Goal: Task Accomplishment & Management: Manage account settings

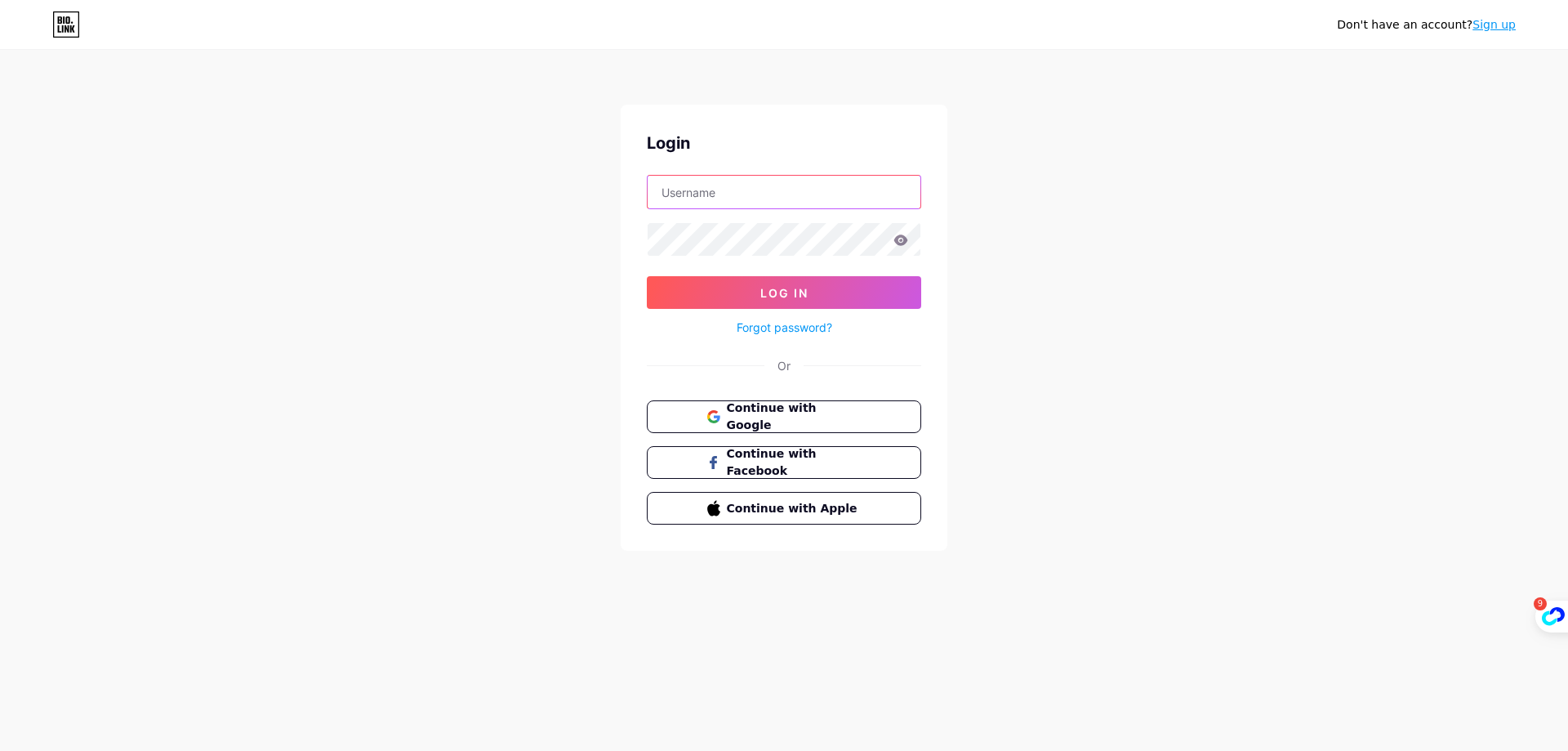
click at [720, 192] on input "text" at bounding box center [784, 191] width 273 height 33
click at [1077, 243] on div "Don't have an account? Sign up Login Log In Forgot password? Or Continue with G…" at bounding box center [784, 302] width 1568 height 603
click at [744, 193] on input "text" at bounding box center [784, 191] width 273 height 33
click at [734, 411] on span "Continue with Google" at bounding box center [794, 417] width 136 height 35
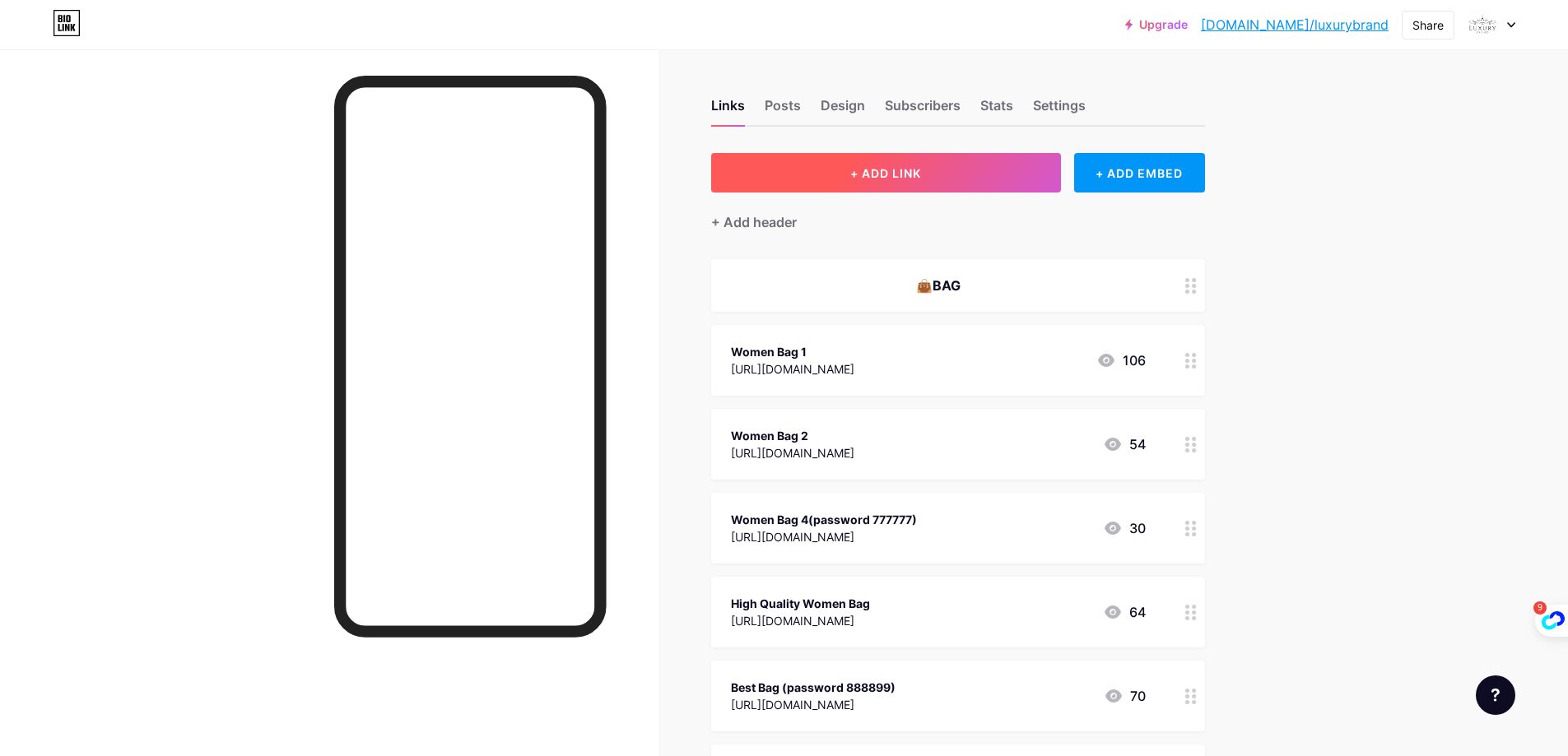
click at [912, 172] on span "+ ADD LINK" at bounding box center [885, 173] width 70 height 14
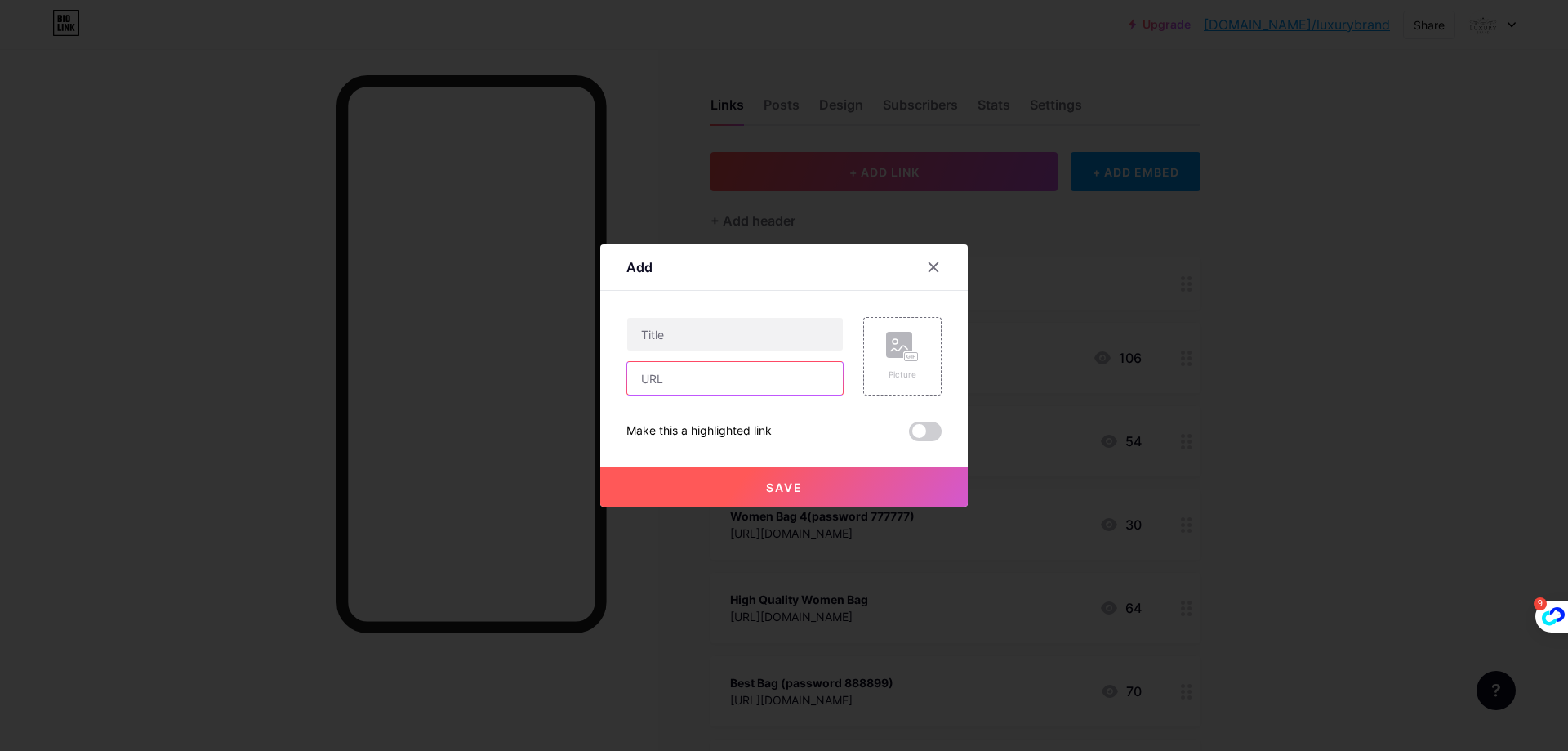
click at [697, 389] on input "text" at bounding box center [736, 378] width 216 height 33
paste input "https://hongtuanfs.x.yupoo.com/albums?tab=gallery"
type input "https://hongtuanfs.x.yupoo.com/albums?tab=gallery"
click at [786, 496] on button "Save" at bounding box center [784, 487] width 367 height 40
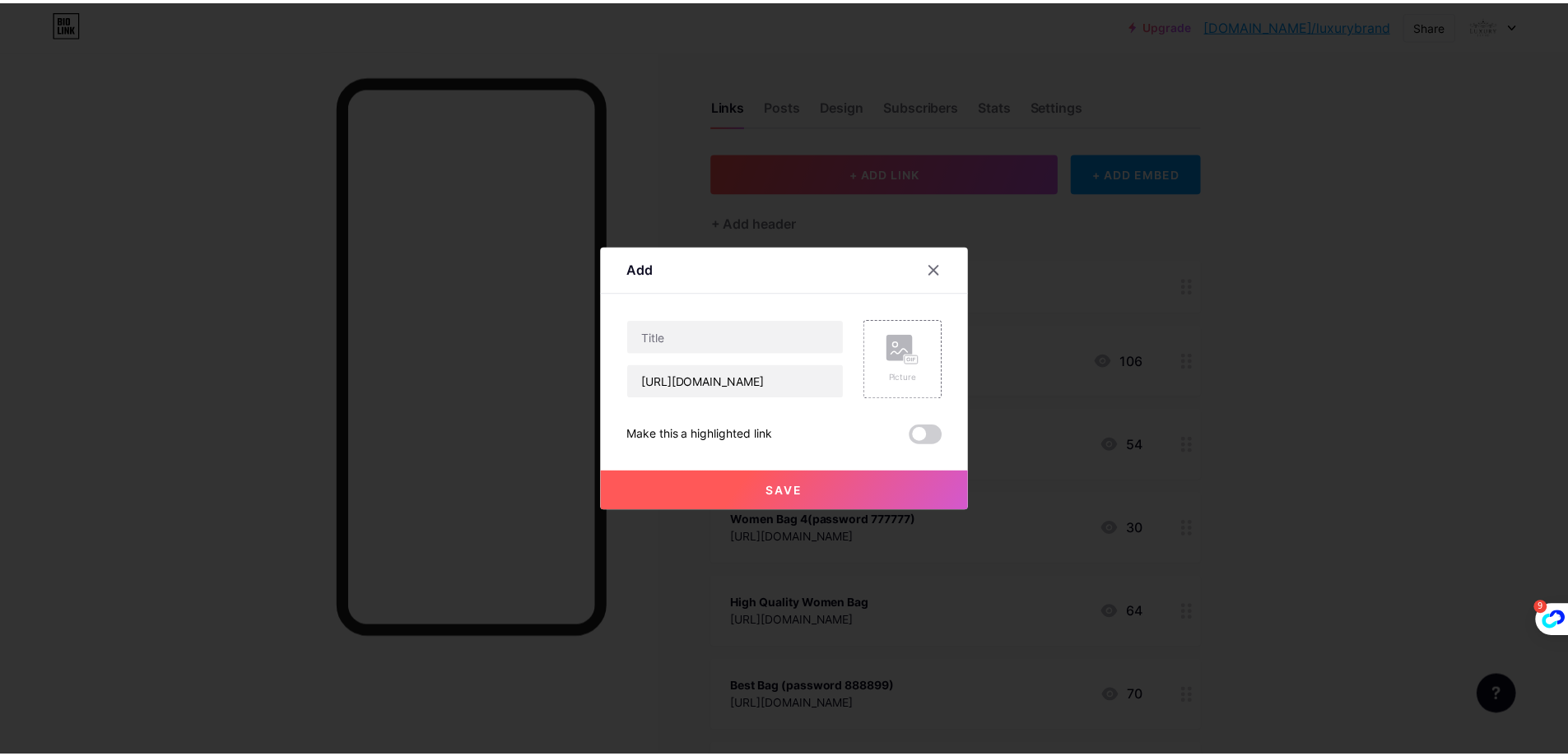
scroll to position [0, 0]
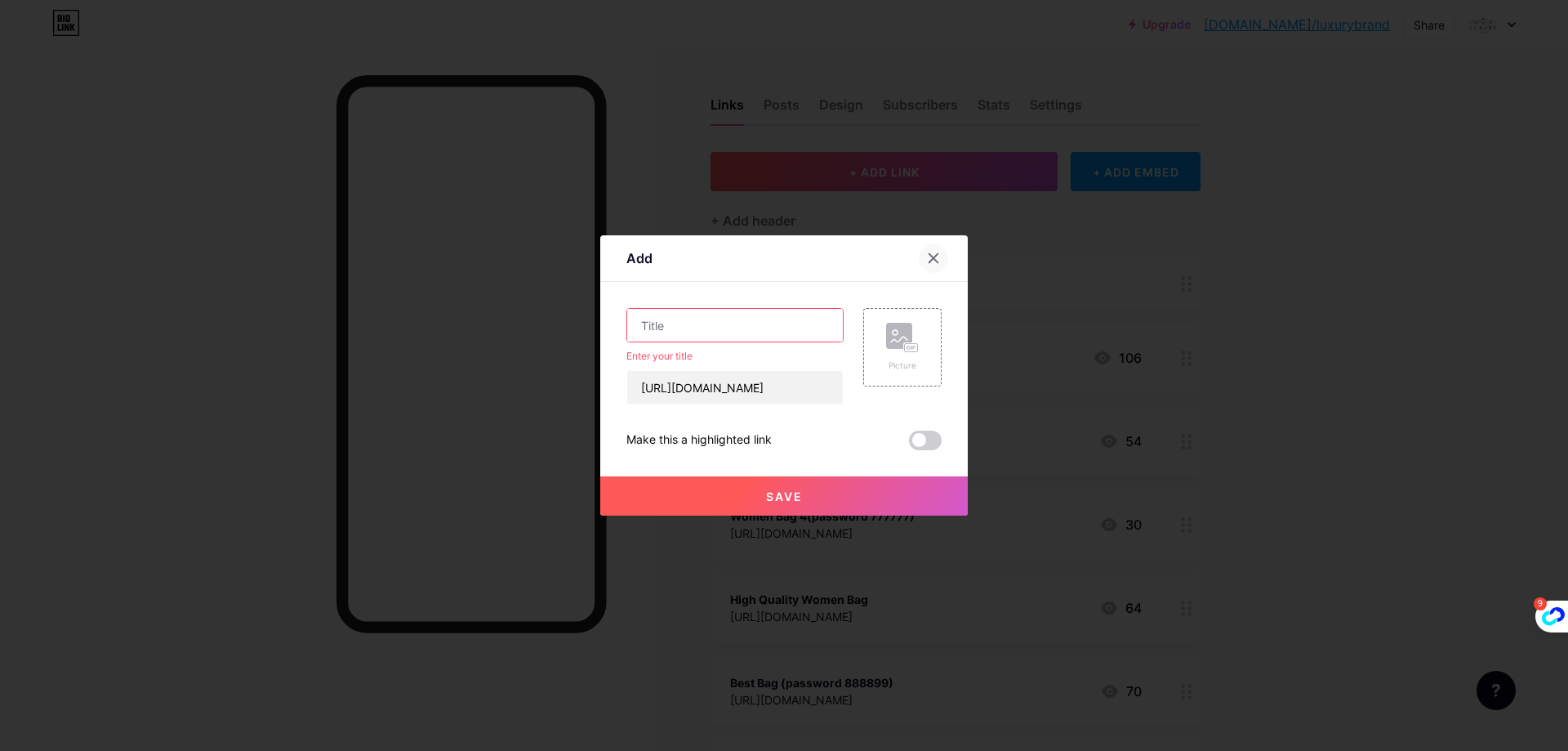
click at [937, 256] on icon at bounding box center [934, 259] width 13 height 13
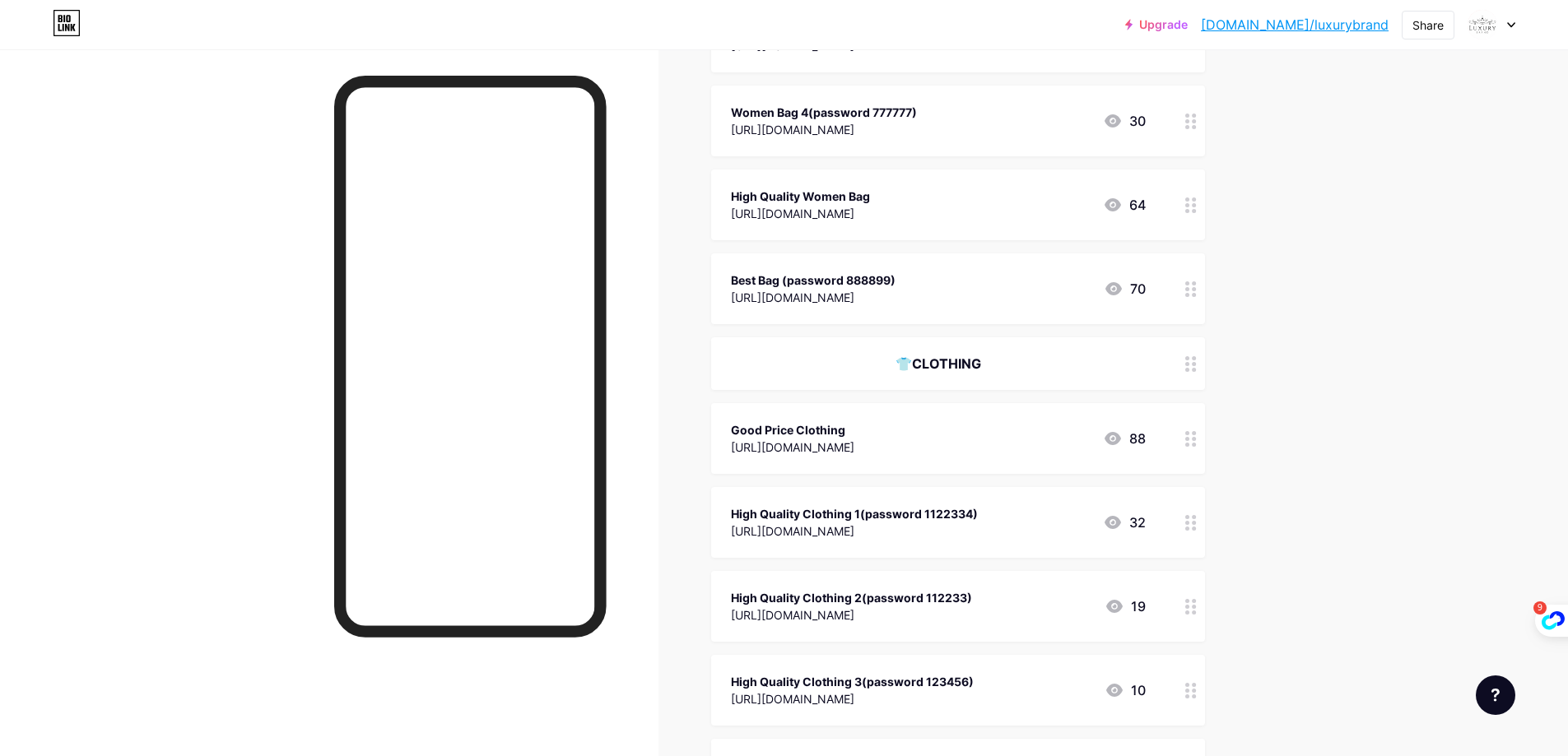
scroll to position [494, 0]
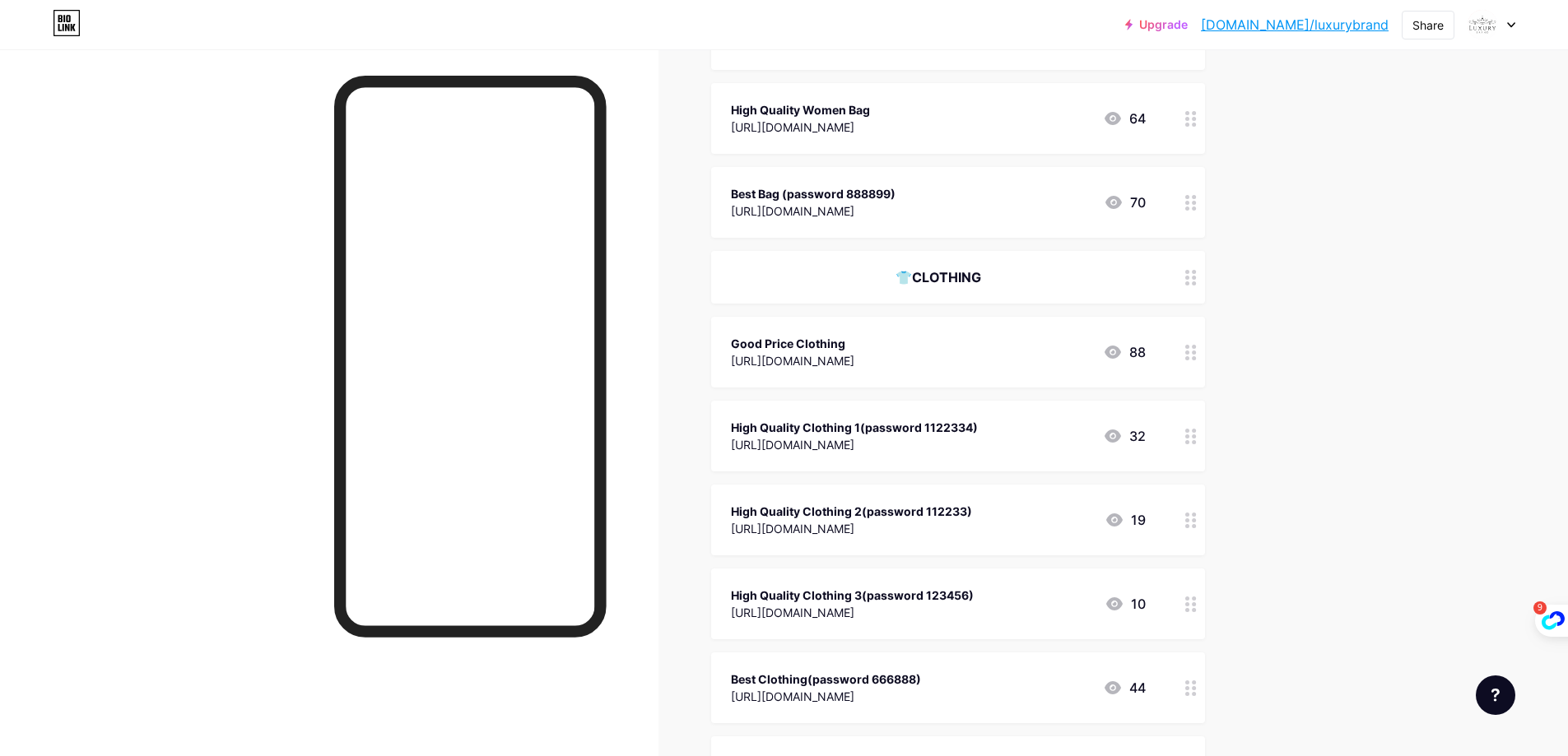
click at [875, 504] on div "High Quality Clothing 2(password 112233)" at bounding box center [851, 511] width 241 height 17
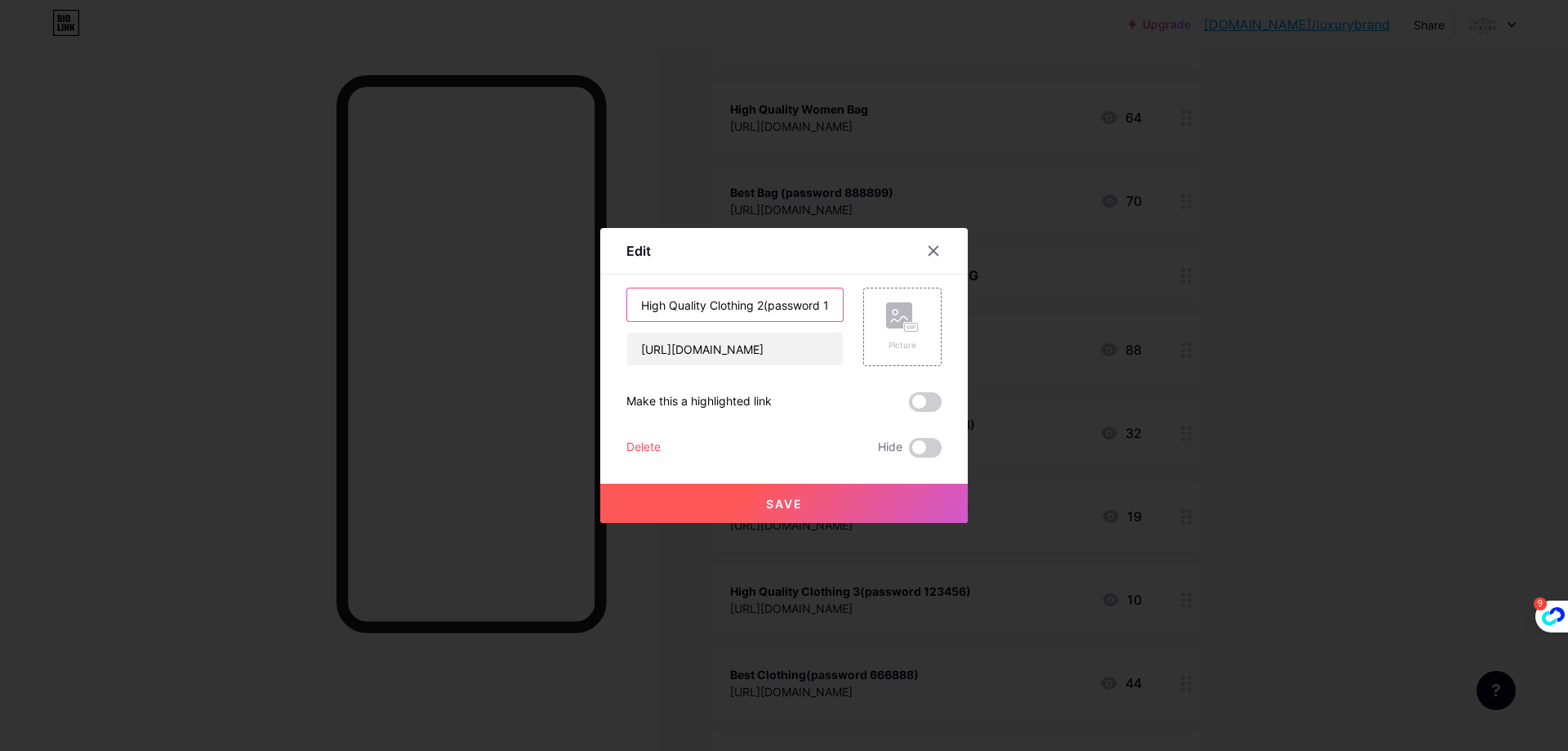
click at [754, 311] on input "High Quality Clothing 2(password 112233)" at bounding box center [736, 304] width 216 height 33
click at [933, 249] on icon at bounding box center [934, 251] width 13 height 13
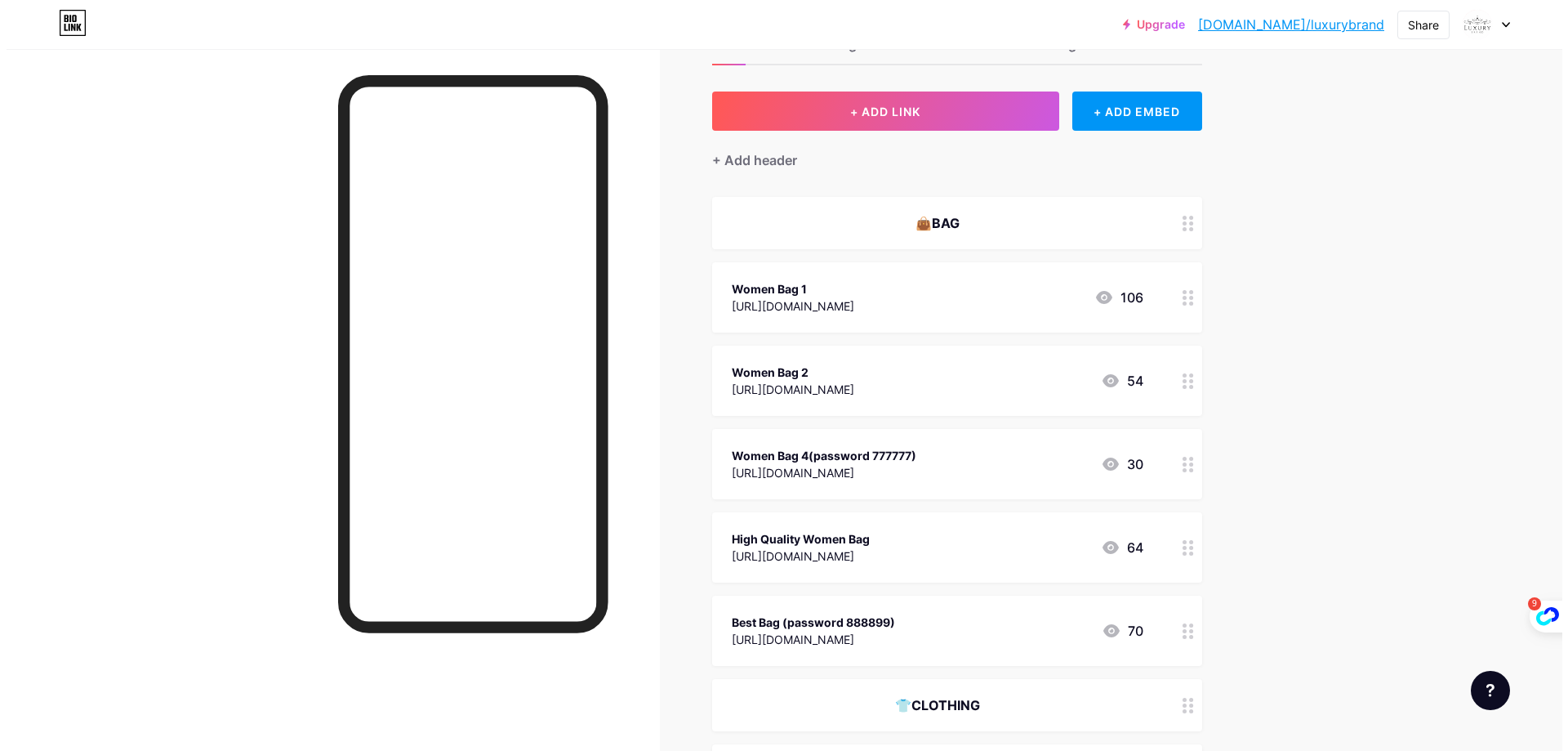
scroll to position [0, 0]
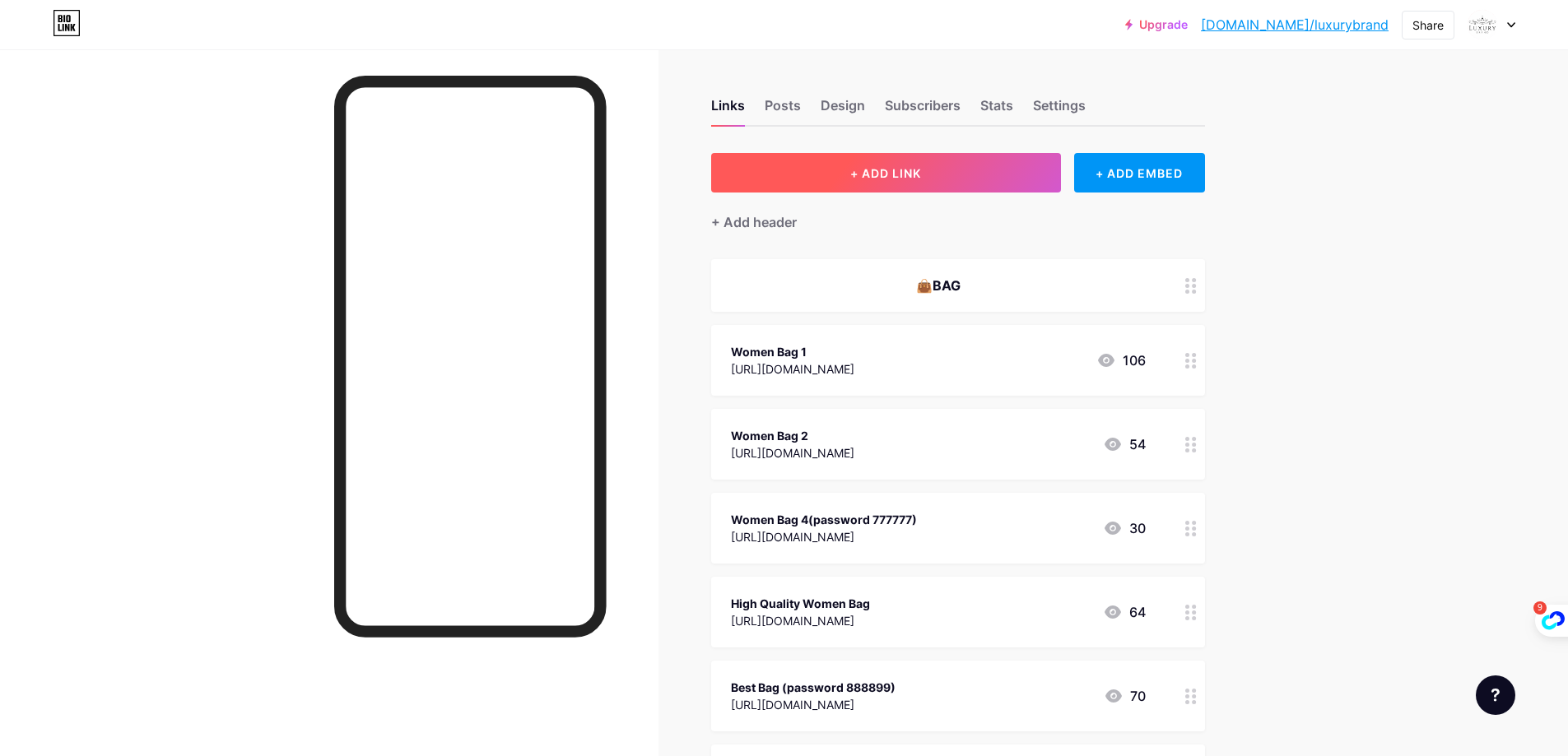
click at [868, 176] on span "+ ADD LINK" at bounding box center [885, 173] width 70 height 14
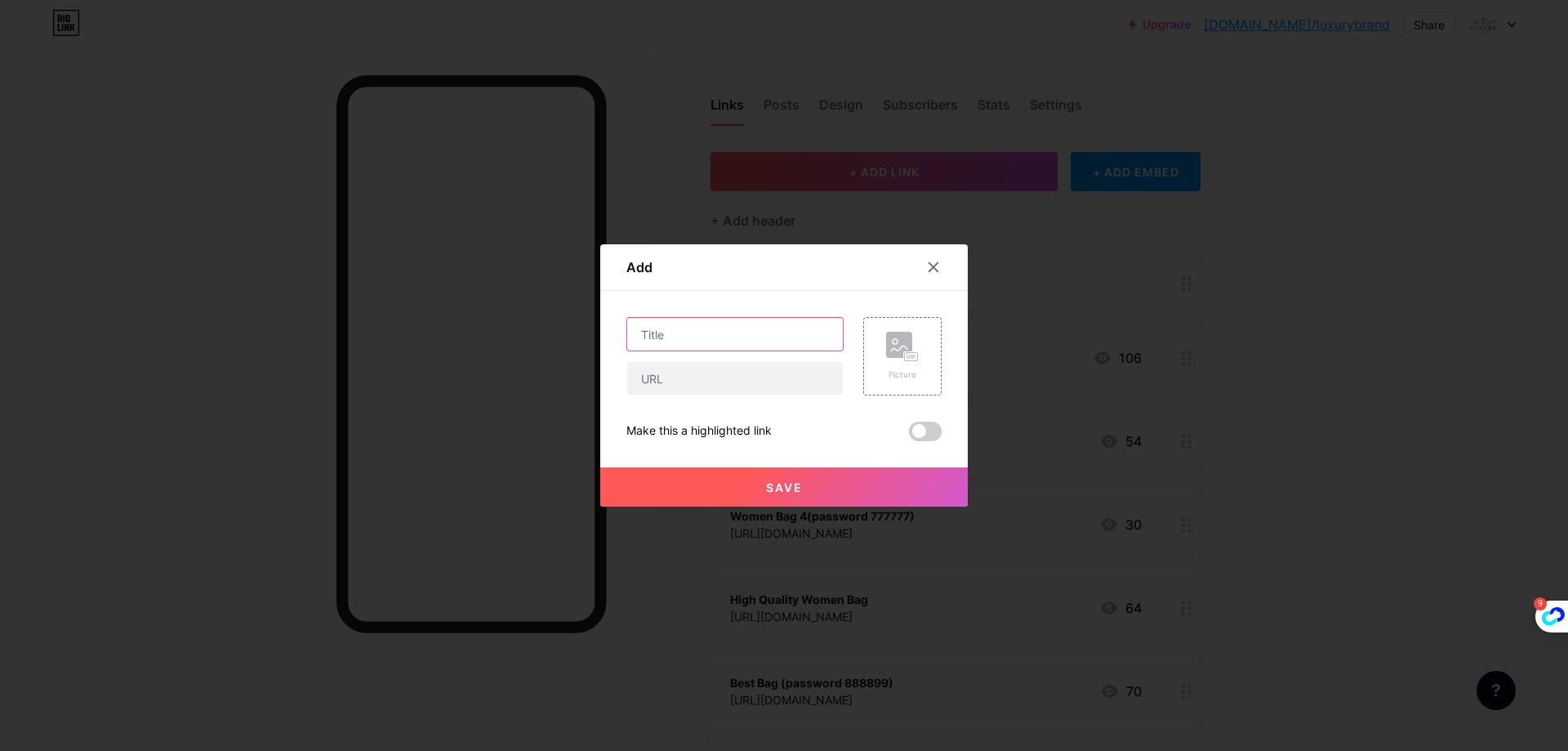
click at [724, 330] on input "text" at bounding box center [736, 334] width 216 height 33
paste input "High Quality Clothing 2(password 112233)"
type input "High Quality Clothing 2(password 112233)"
click at [733, 377] on input "text" at bounding box center [736, 378] width 216 height 33
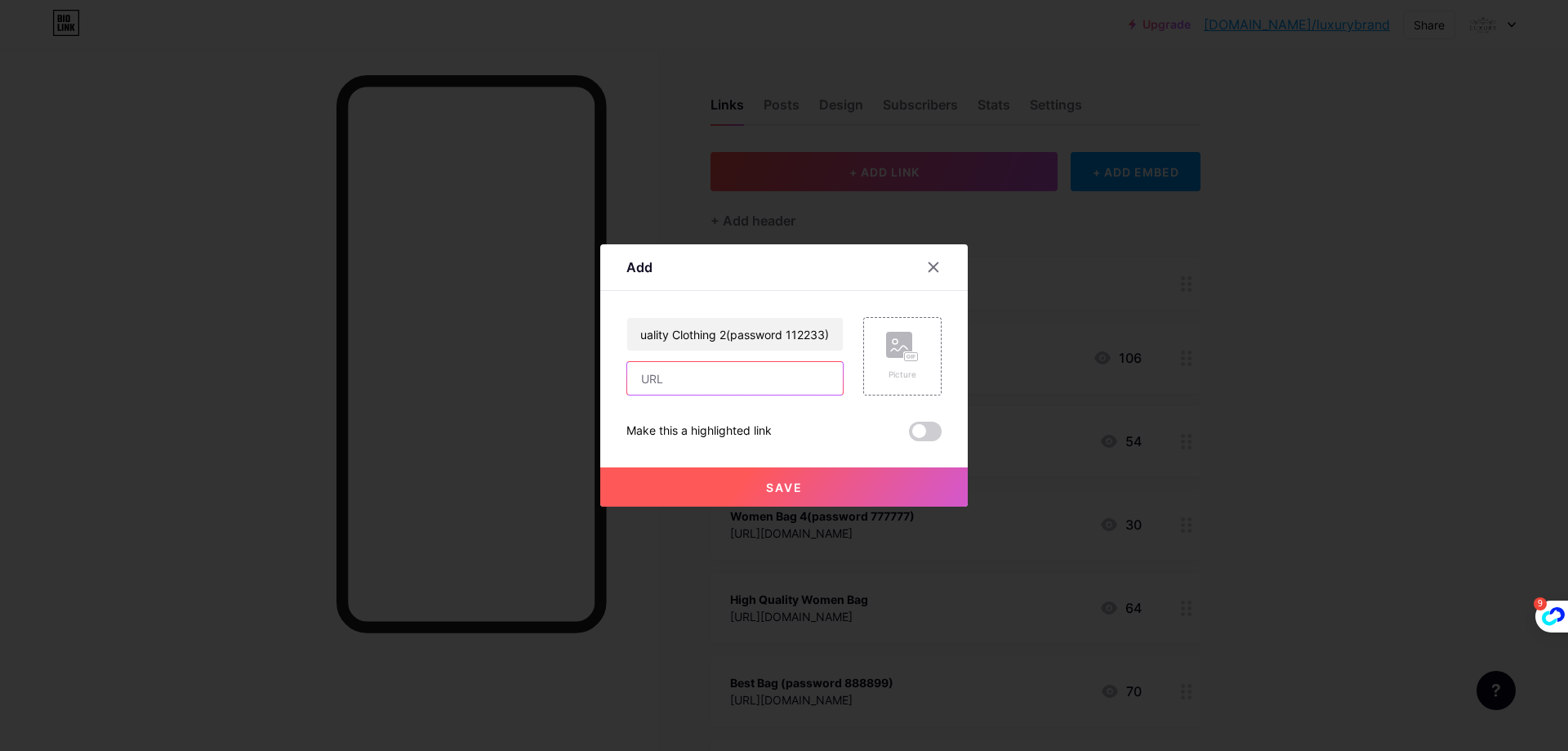
scroll to position [0, 0]
paste input "https://hongtuanfs.x.yupoo.com/albums?tab=gallery"
type input "https://hongtuanfs.x.yupoo.com/albums?tab=gallery"
click at [763, 338] on input "High Quality Clothing 2(password 112233)" at bounding box center [736, 334] width 216 height 33
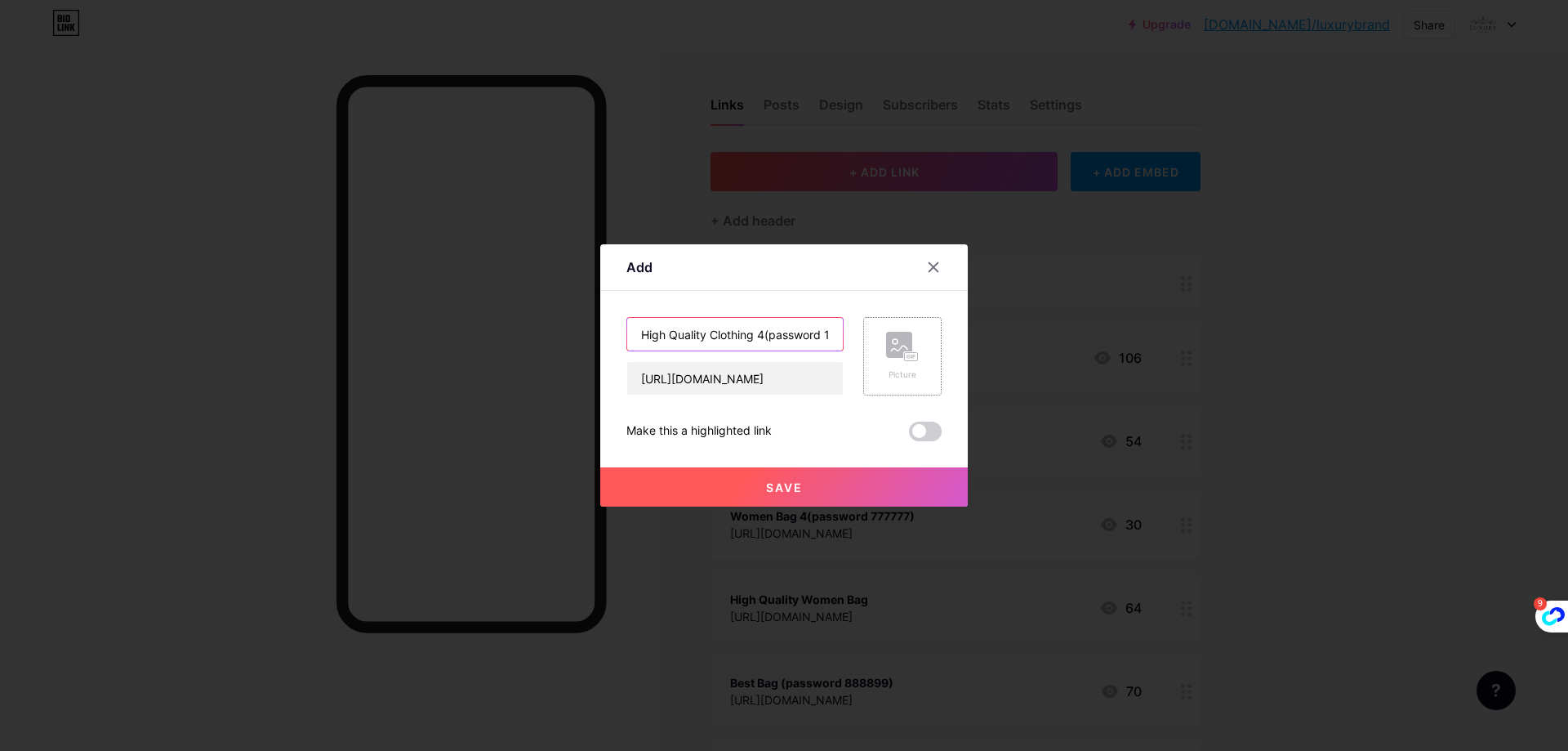
scroll to position [0, 40]
click at [825, 339] on input "High Quality Clothing 4(password 112233)" at bounding box center [736, 334] width 216 height 33
type input "High Quality Clothing 4(password 888888)"
click at [790, 485] on span "Save" at bounding box center [784, 487] width 37 height 13
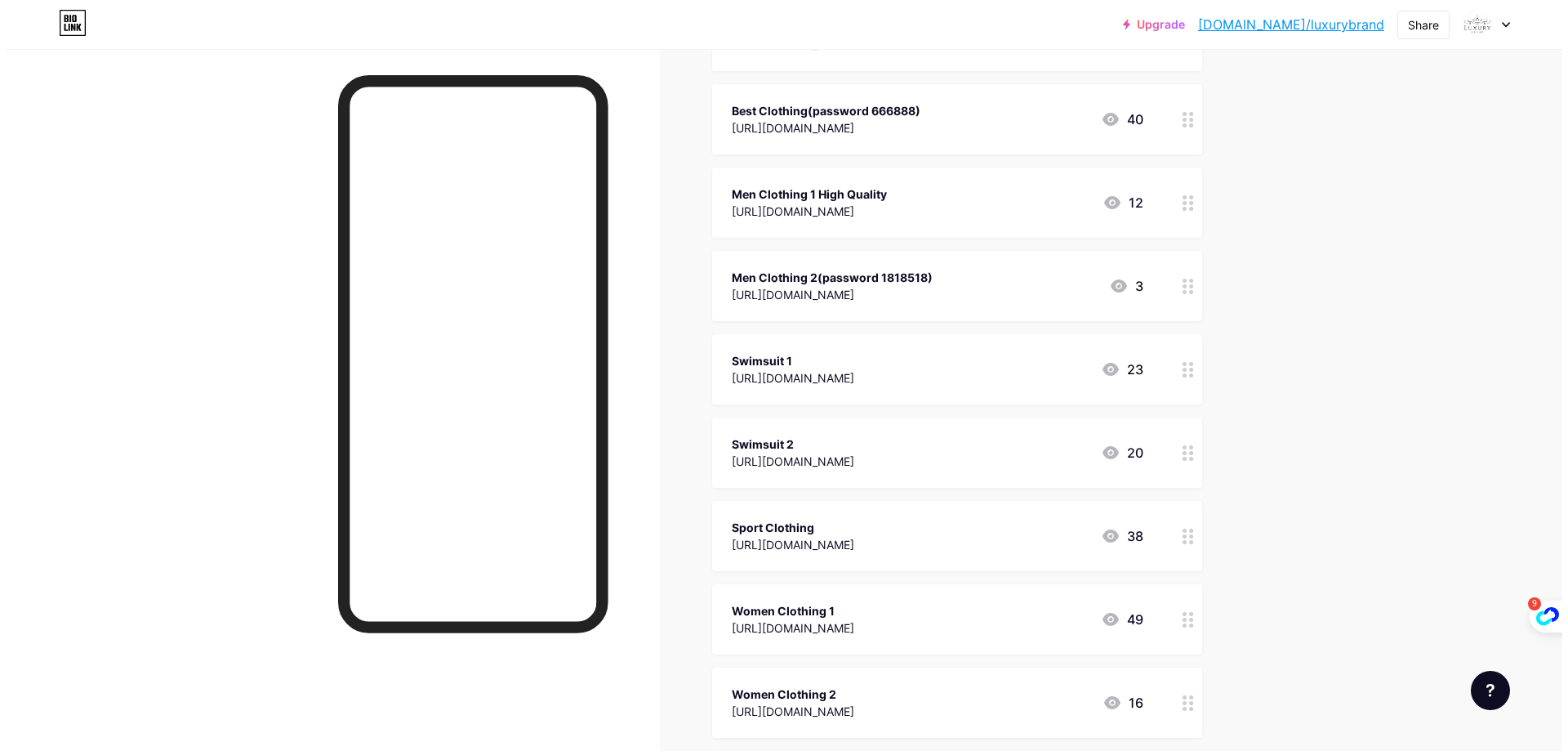
scroll to position [0, 0]
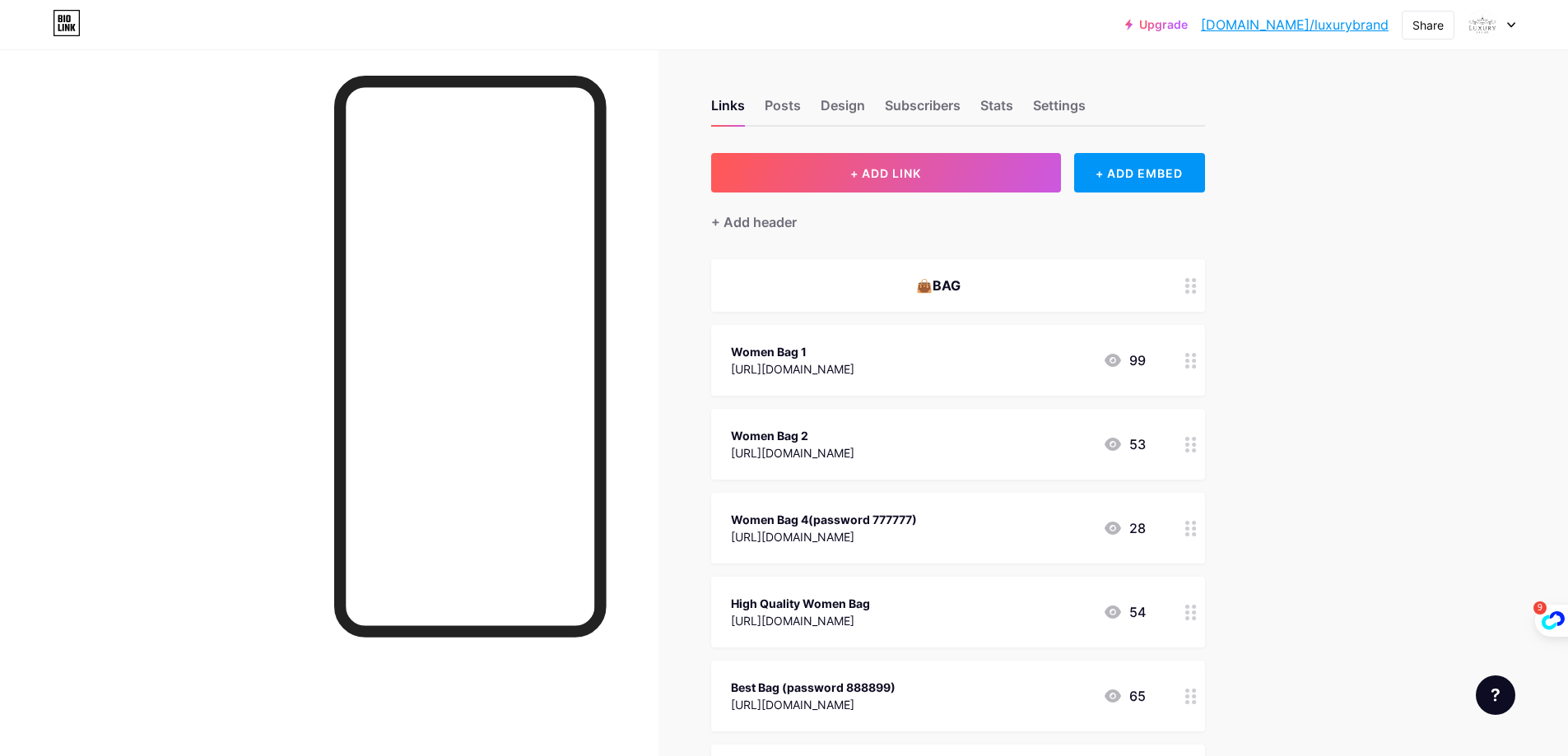
click at [846, 167] on button "+ ADD LINK" at bounding box center [886, 172] width 350 height 40
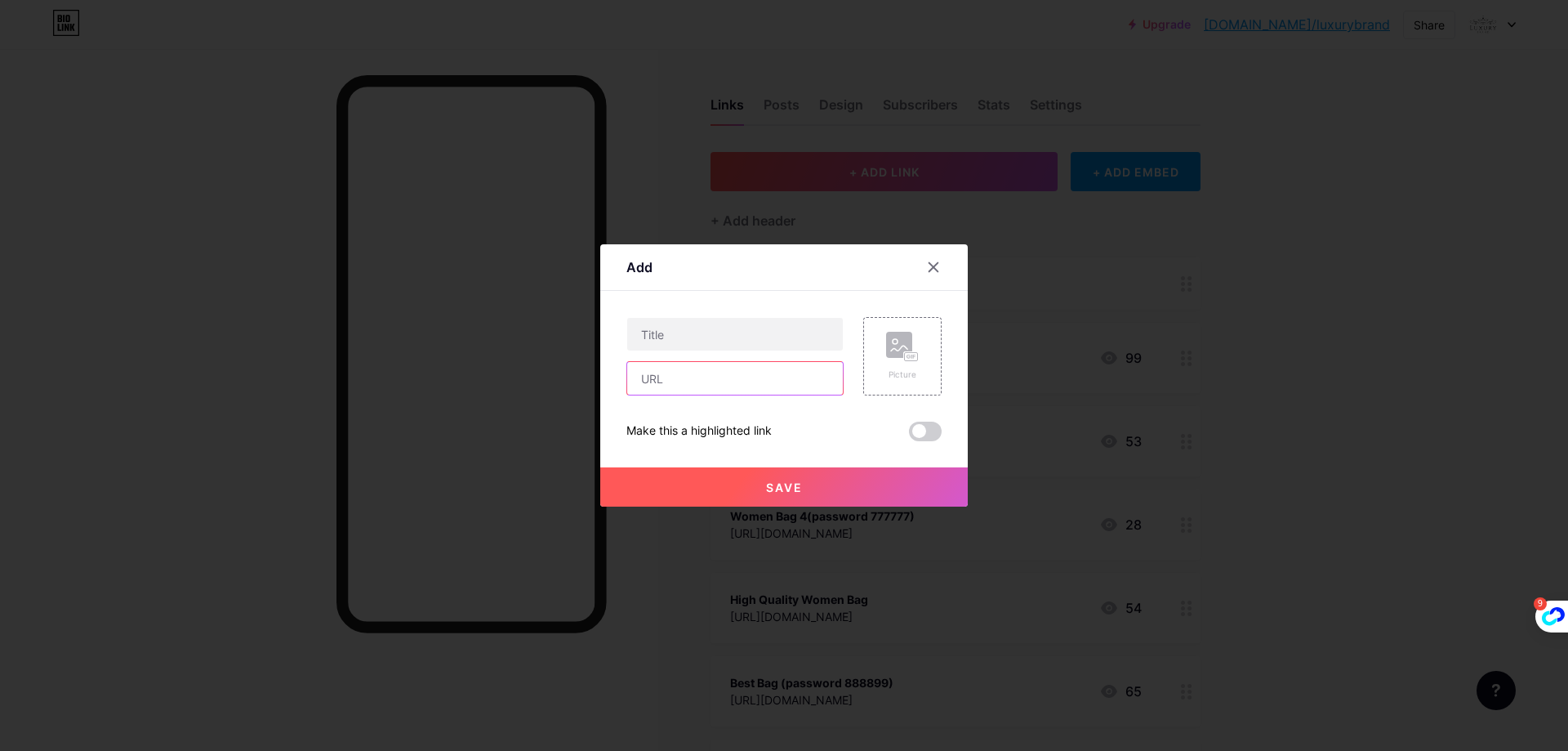
click at [714, 388] on input "text" at bounding box center [736, 378] width 216 height 33
paste input "https://lvguccinike.x.yupoo.com/albums?tab=gallery"
type input "https://lvguccinike.x.yupoo.com/albums?tab=gallery"
click at [689, 327] on input "text" at bounding box center [736, 334] width 216 height 33
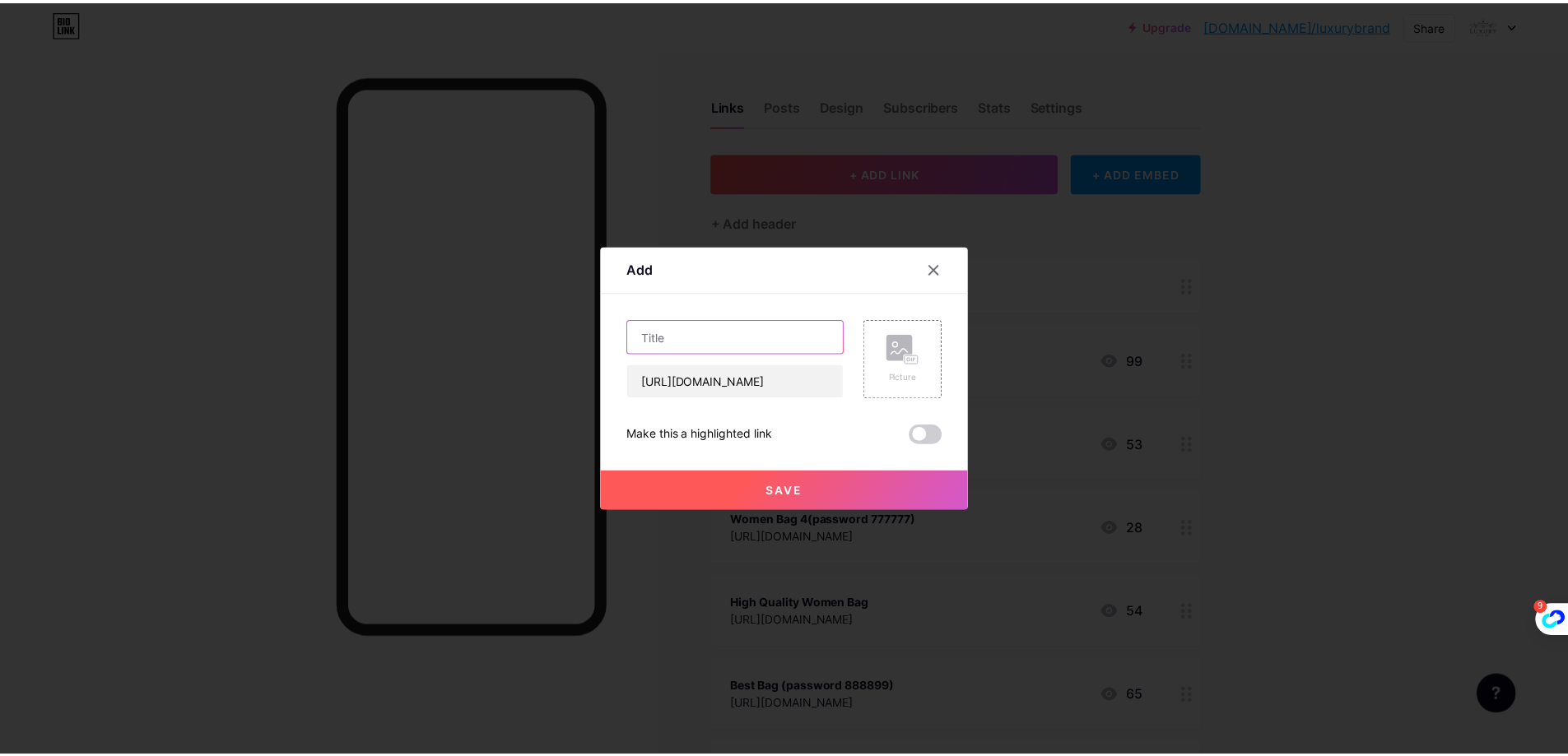
scroll to position [0, 0]
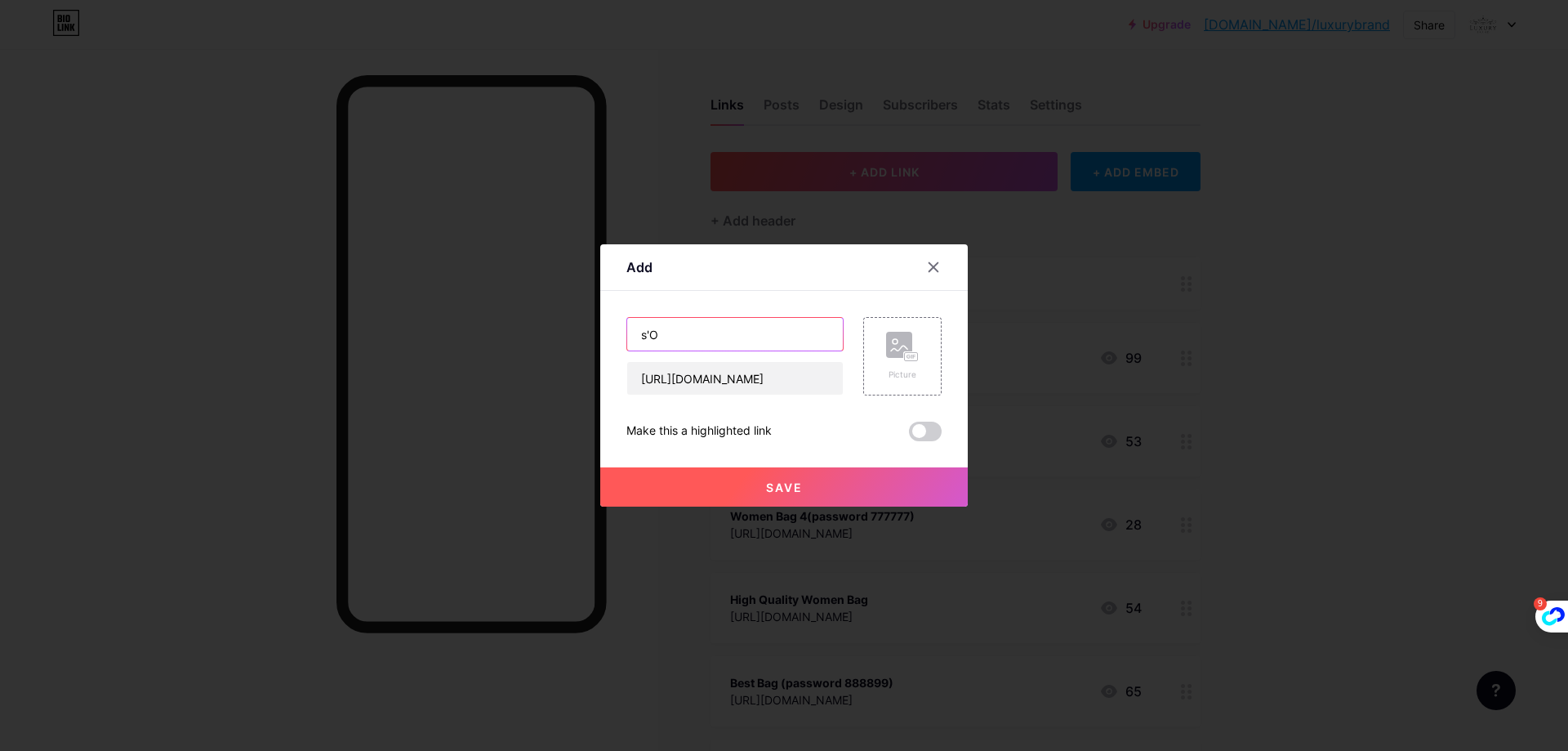
type input "s"
type input "C"
type input "Soccer/Football Shoes"
click at [766, 483] on span "Save" at bounding box center [784, 487] width 37 height 13
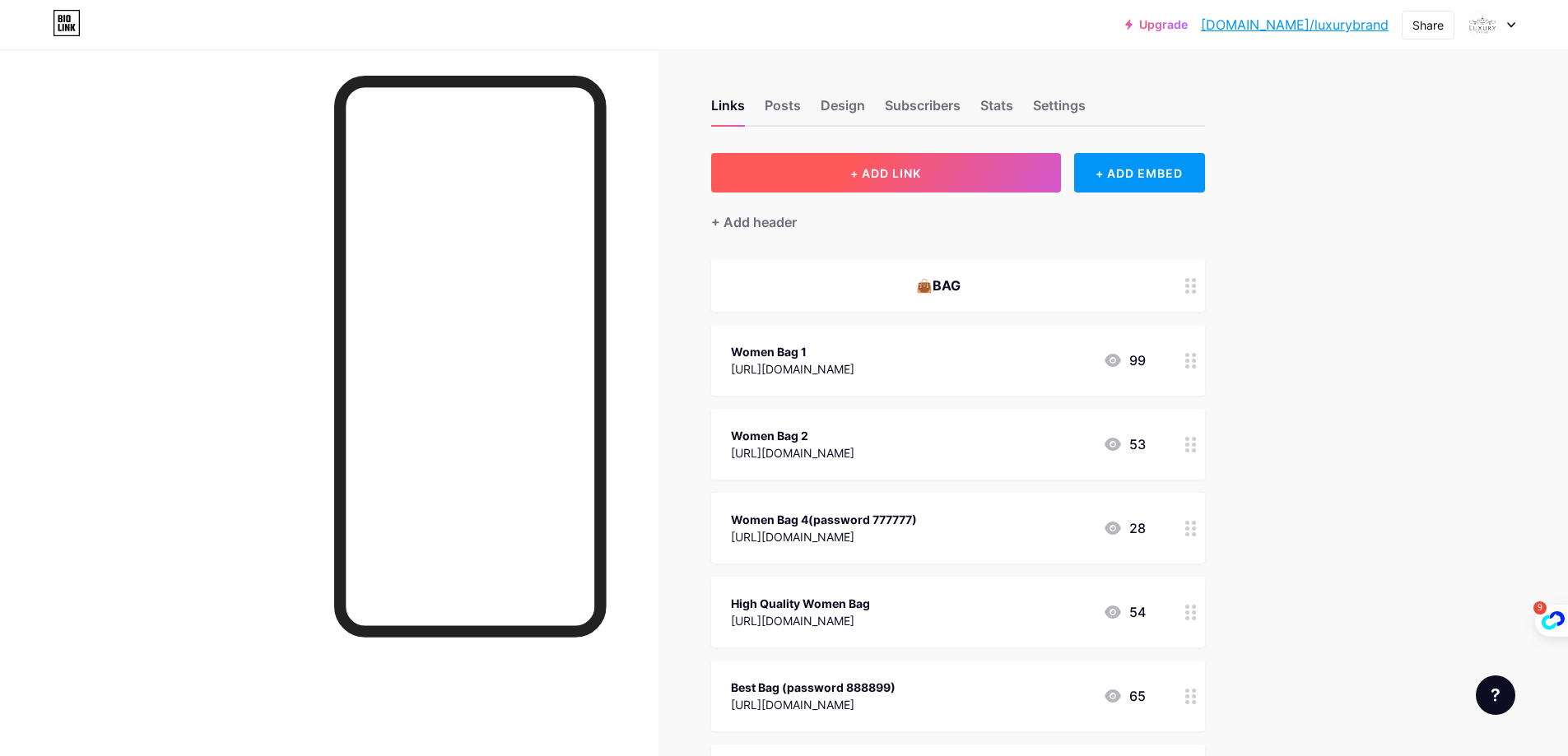
click at [879, 153] on button "+ ADD LINK" at bounding box center [886, 172] width 350 height 40
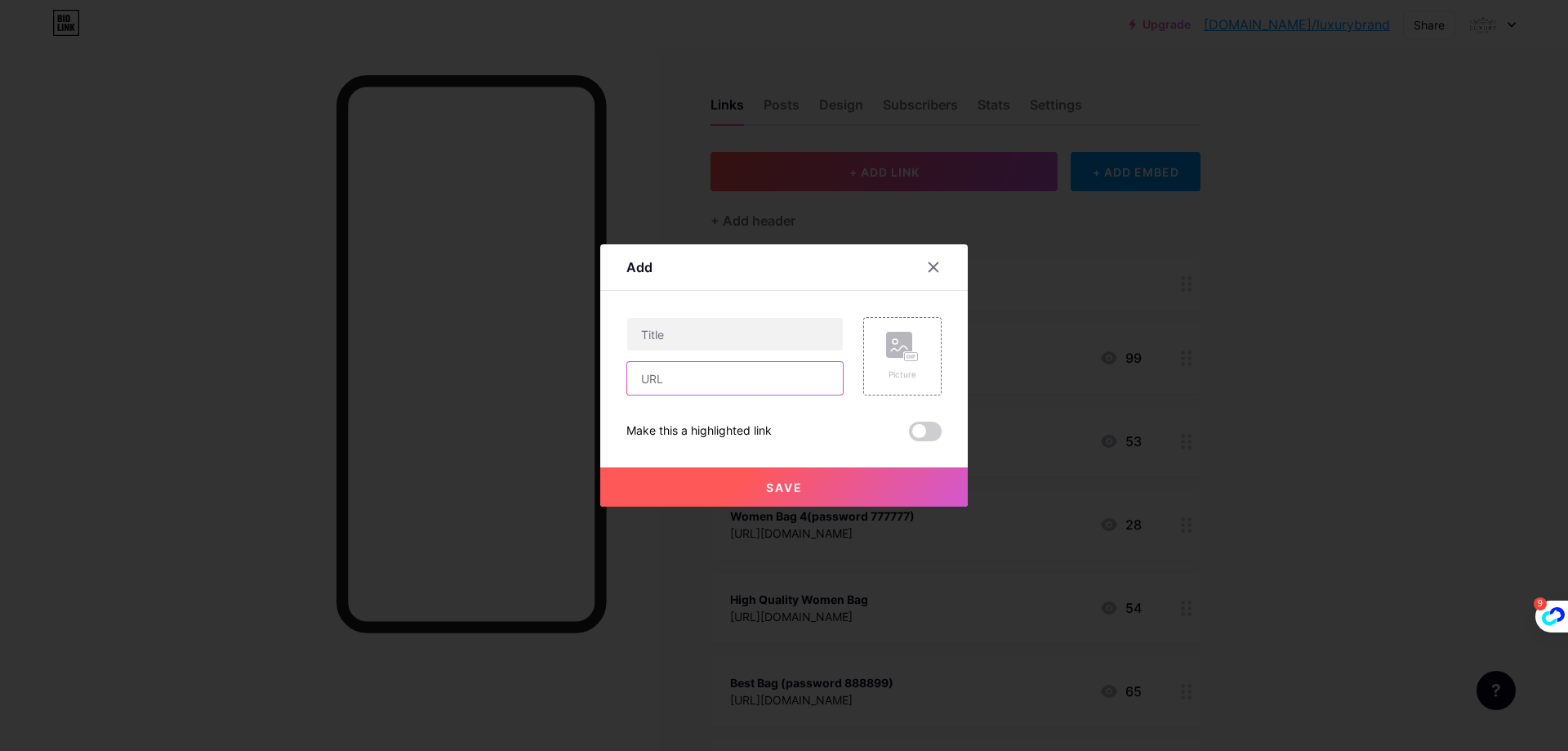
click at [698, 389] on input "text" at bounding box center [736, 378] width 216 height 33
paste input "https://aj-dongli.x.yupoo.com/albums?tab=gallery"
type input "https://aj-dongli.x.yupoo.com/albums?tab=gallery"
click at [705, 334] on input "text" at bounding box center [736, 334] width 216 height 33
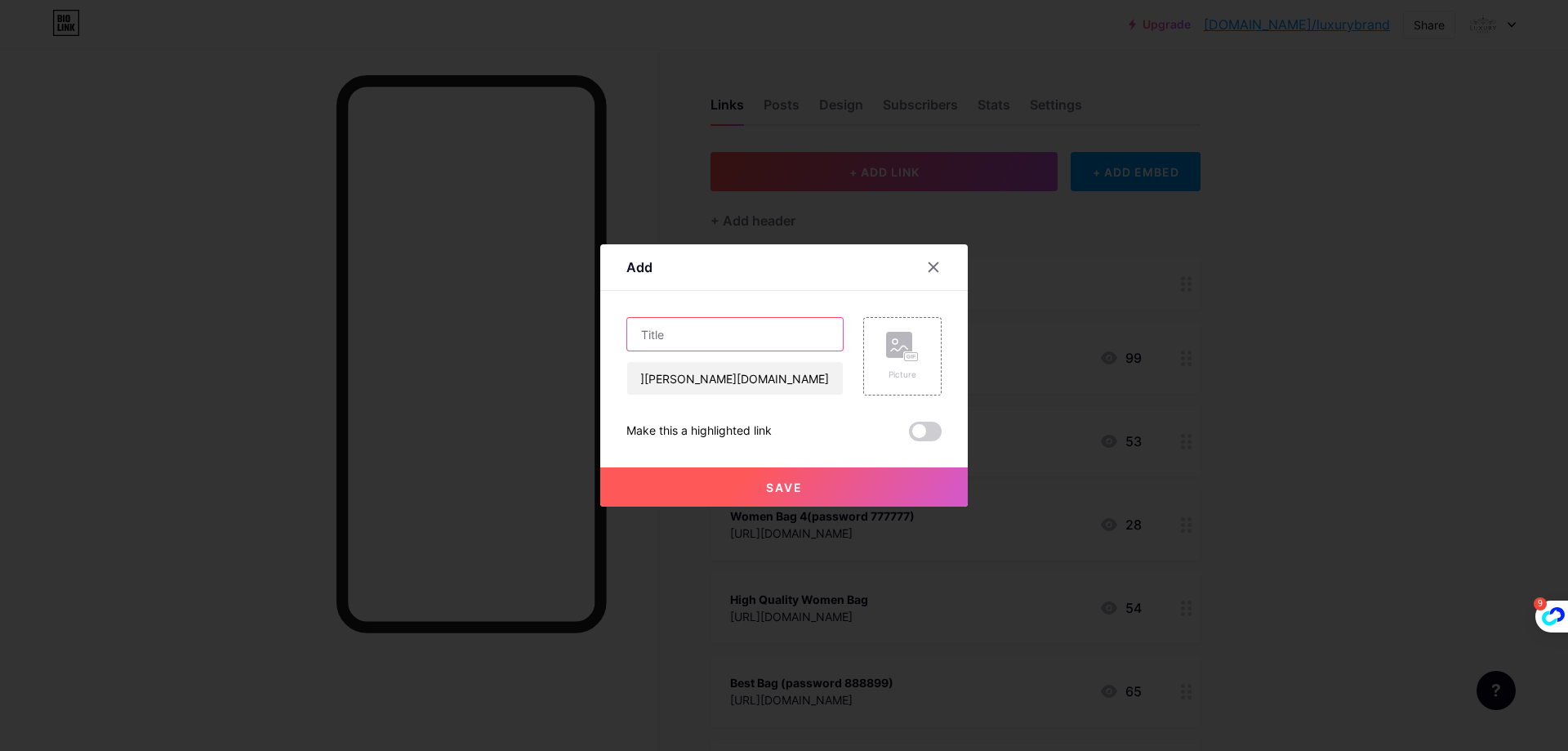
scroll to position [0, 0]
paste input "High Quality Clothing 2(password 112233)"
drag, startPoint x: 813, startPoint y: 339, endPoint x: 825, endPoint y: 339, distance: 12.0
click at [825, 339] on input "High Quality Clothing 2(password 112233)" at bounding box center [736, 334] width 216 height 33
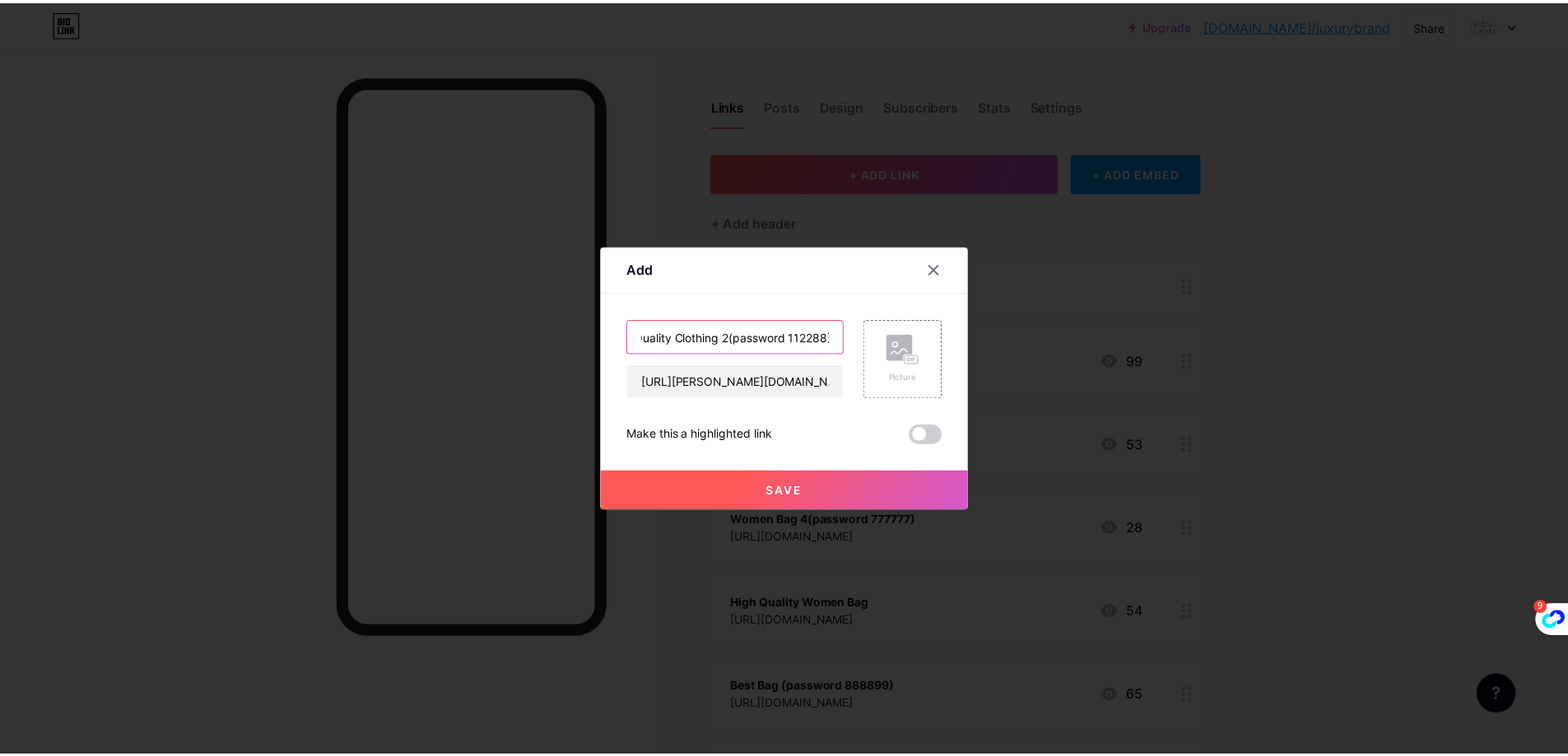
scroll to position [0, 0]
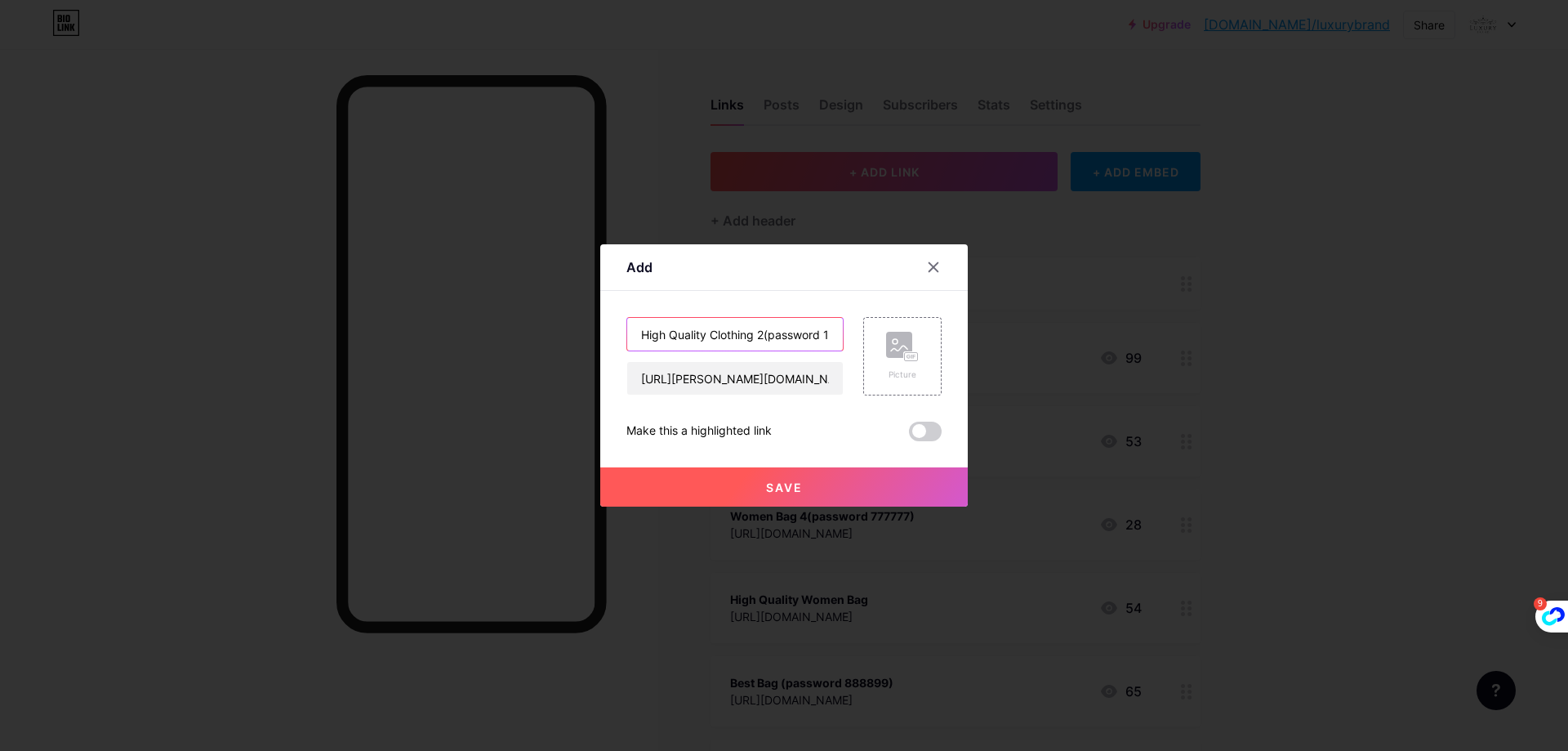
drag, startPoint x: 730, startPoint y: 332, endPoint x: 543, endPoint y: 337, distance: 187.1
click at [543, 337] on div "Add Content YouTube Play YouTube video without leaving your page. ADD Vimeo Pla…" at bounding box center [784, 375] width 1568 height 751
type input "Sport Sneaker 4(password 112288)"
click at [751, 486] on button "Save" at bounding box center [784, 487] width 367 height 40
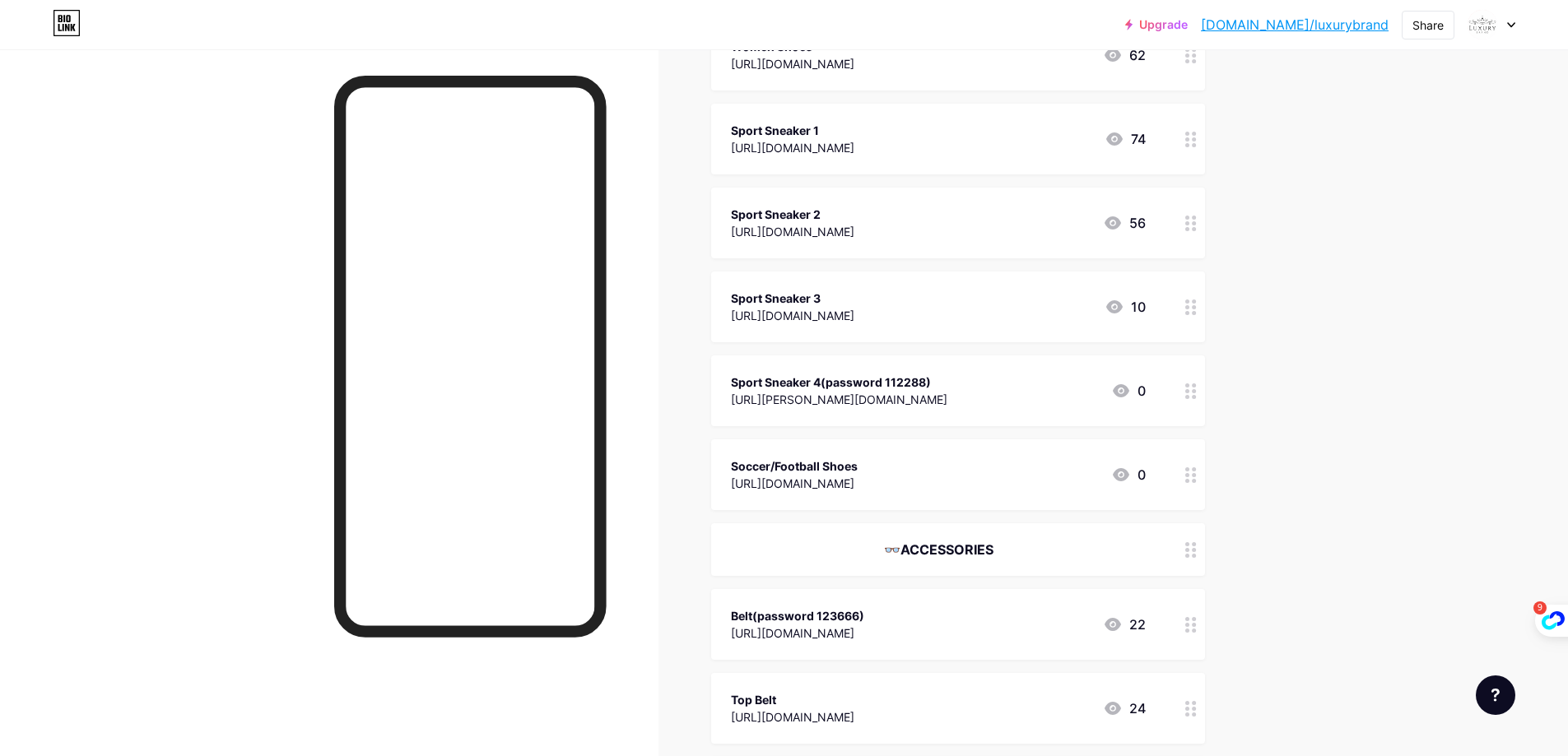
scroll to position [2057, 0]
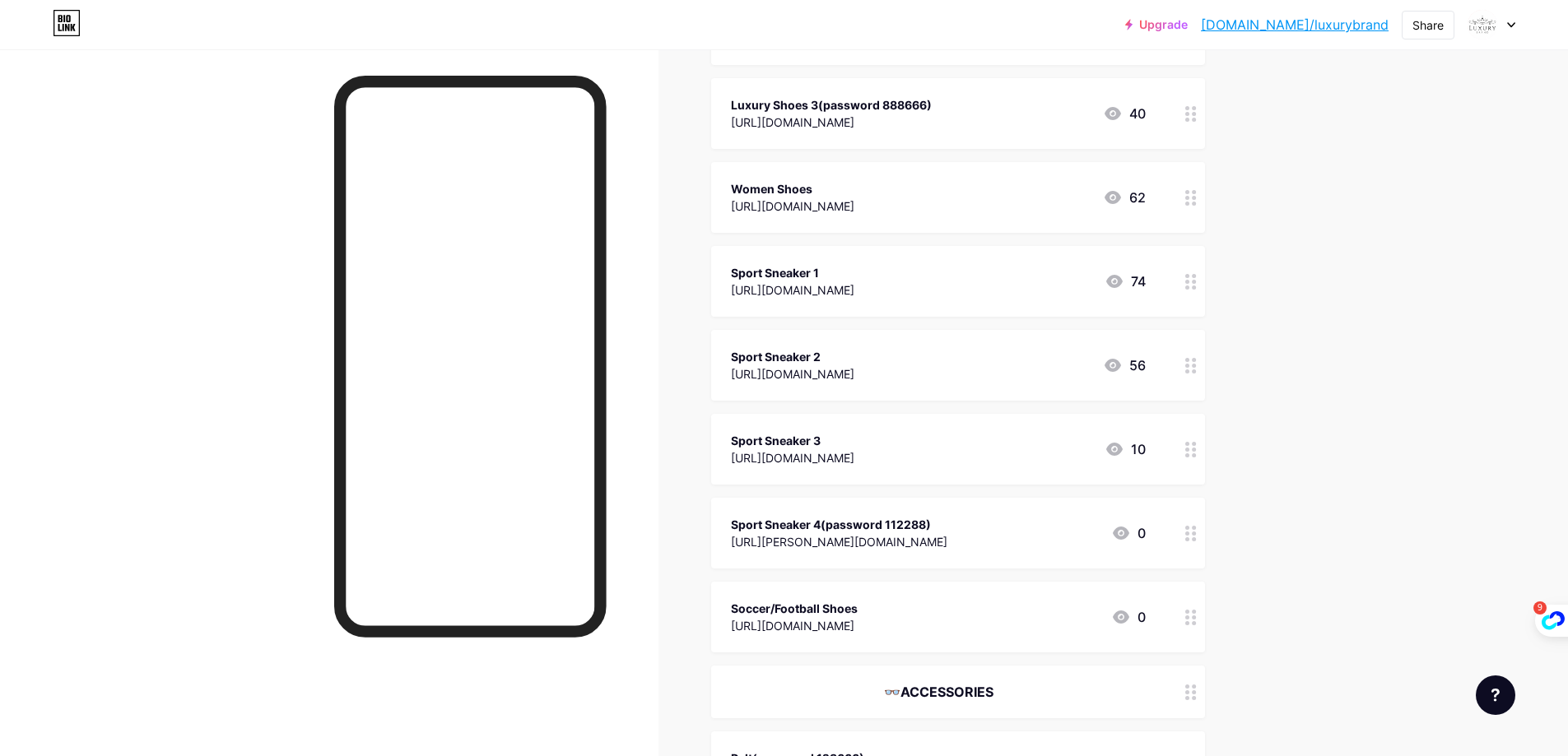
click at [798, 283] on div "https://funteams.x.yupoo.com/albums?tab=gallery" at bounding box center [792, 290] width 123 height 17
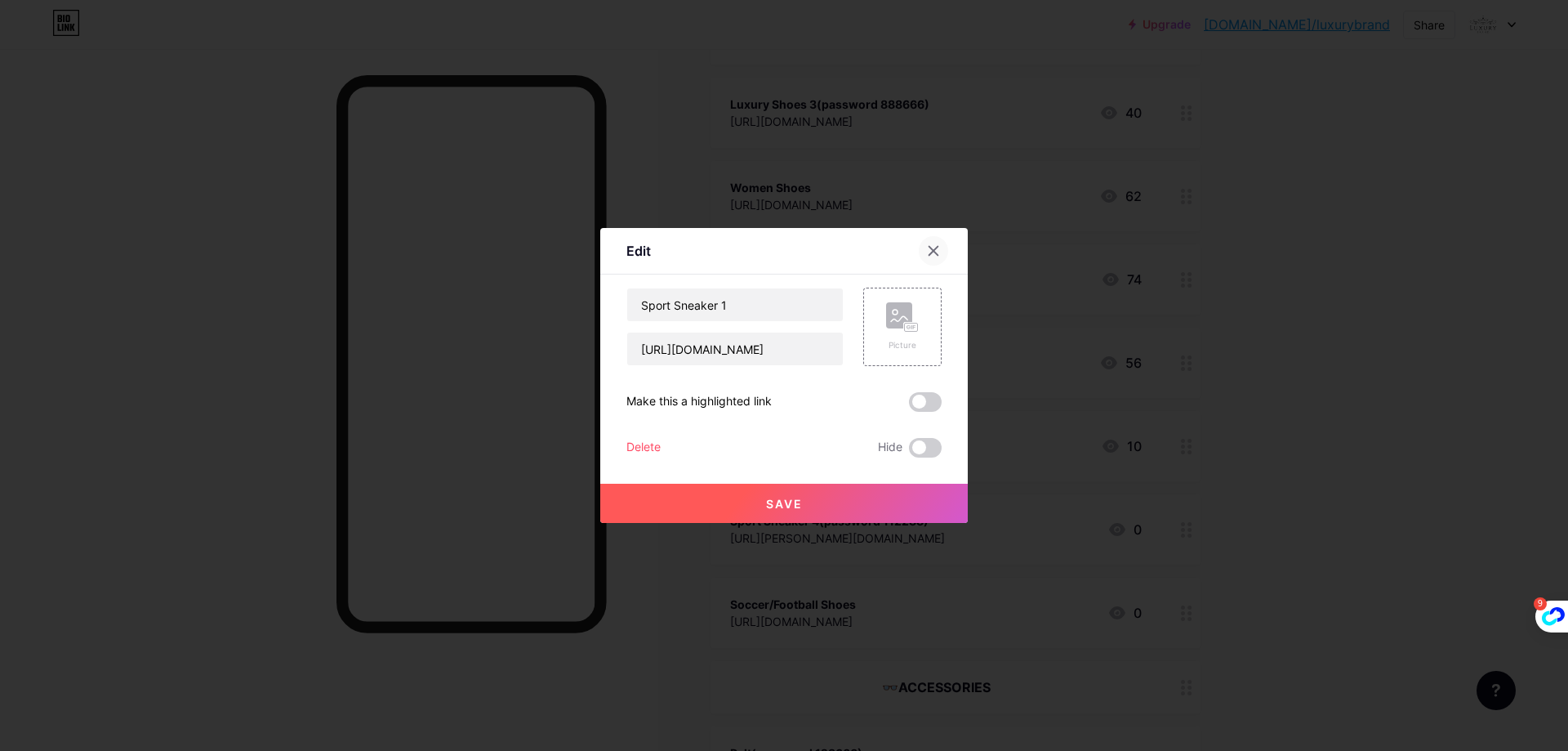
click at [939, 251] on icon at bounding box center [934, 251] width 13 height 13
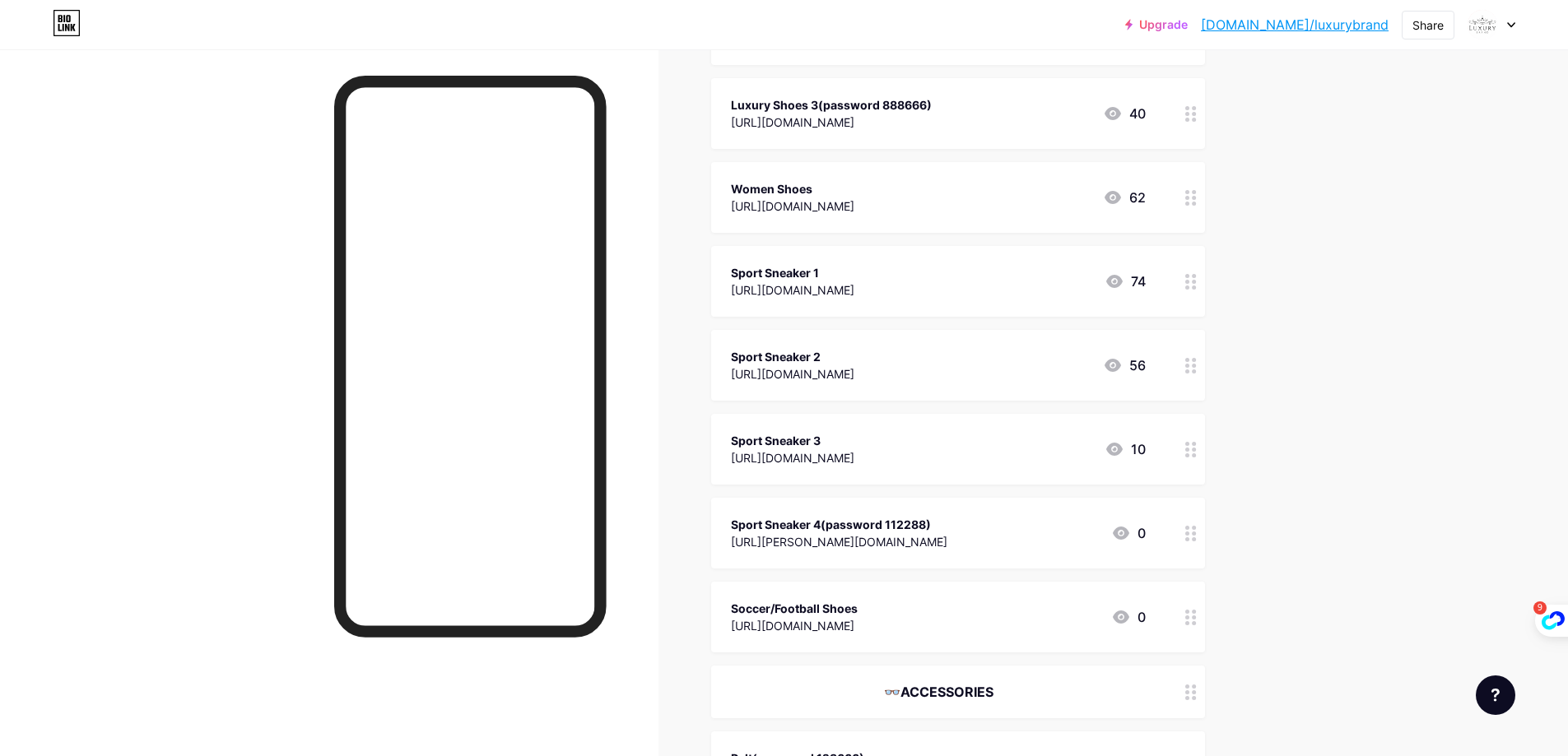
click at [831, 446] on div "Sport Sneaker 3" at bounding box center [792, 440] width 123 height 17
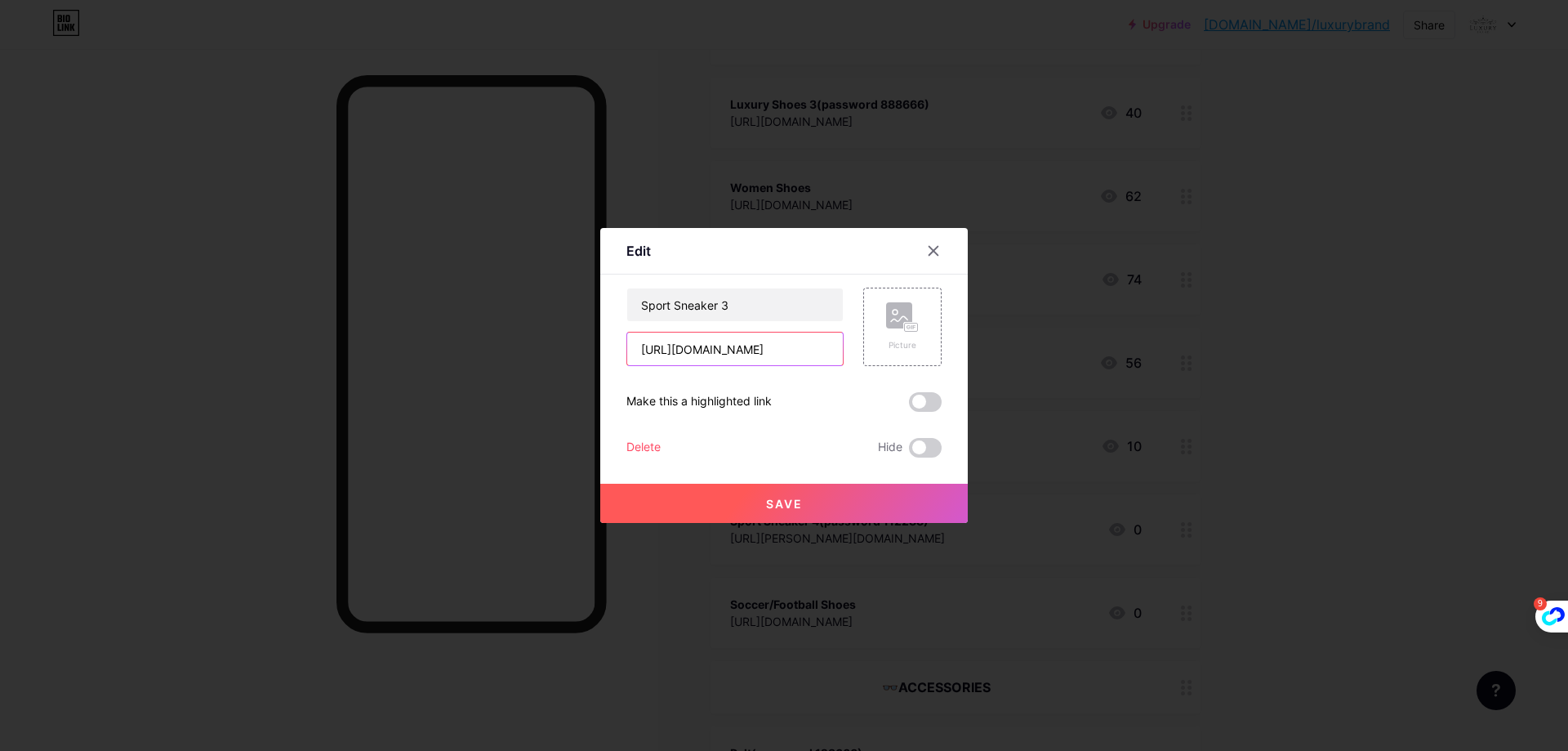
click at [795, 353] on input "https://yajianmy.x.yupoo.com/albums?tab=gallery" at bounding box center [736, 349] width 216 height 33
click at [931, 247] on icon at bounding box center [934, 251] width 13 height 13
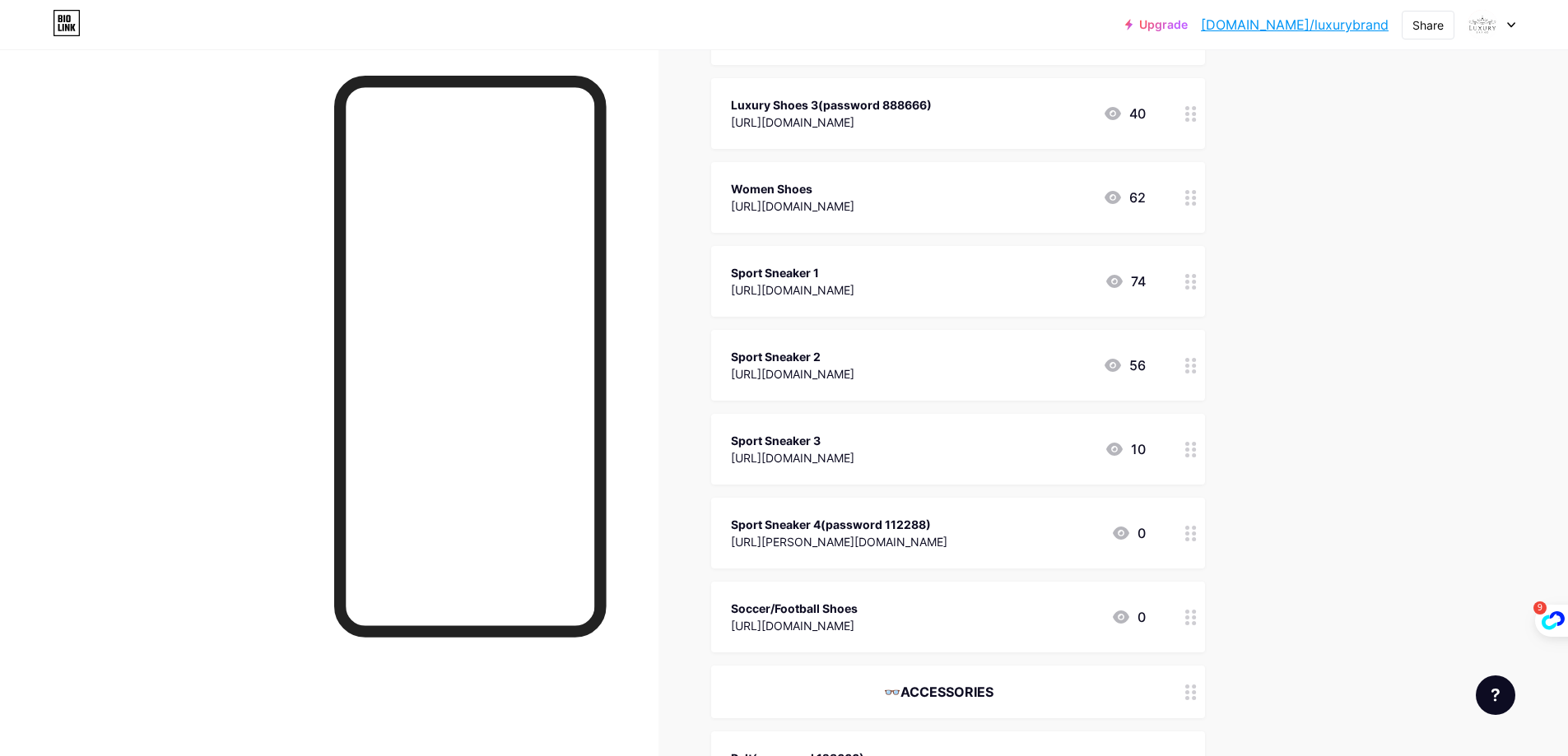
click at [1376, 448] on div "Upgrade bio.link/luxury... bio.link/luxurybrand Share Switch accounts Joy-Luxur…" at bounding box center [784, 190] width 1568 height 4494
click at [816, 272] on div "Sport Sneaker 4(password 112288)" at bounding box center [839, 272] width 216 height 17
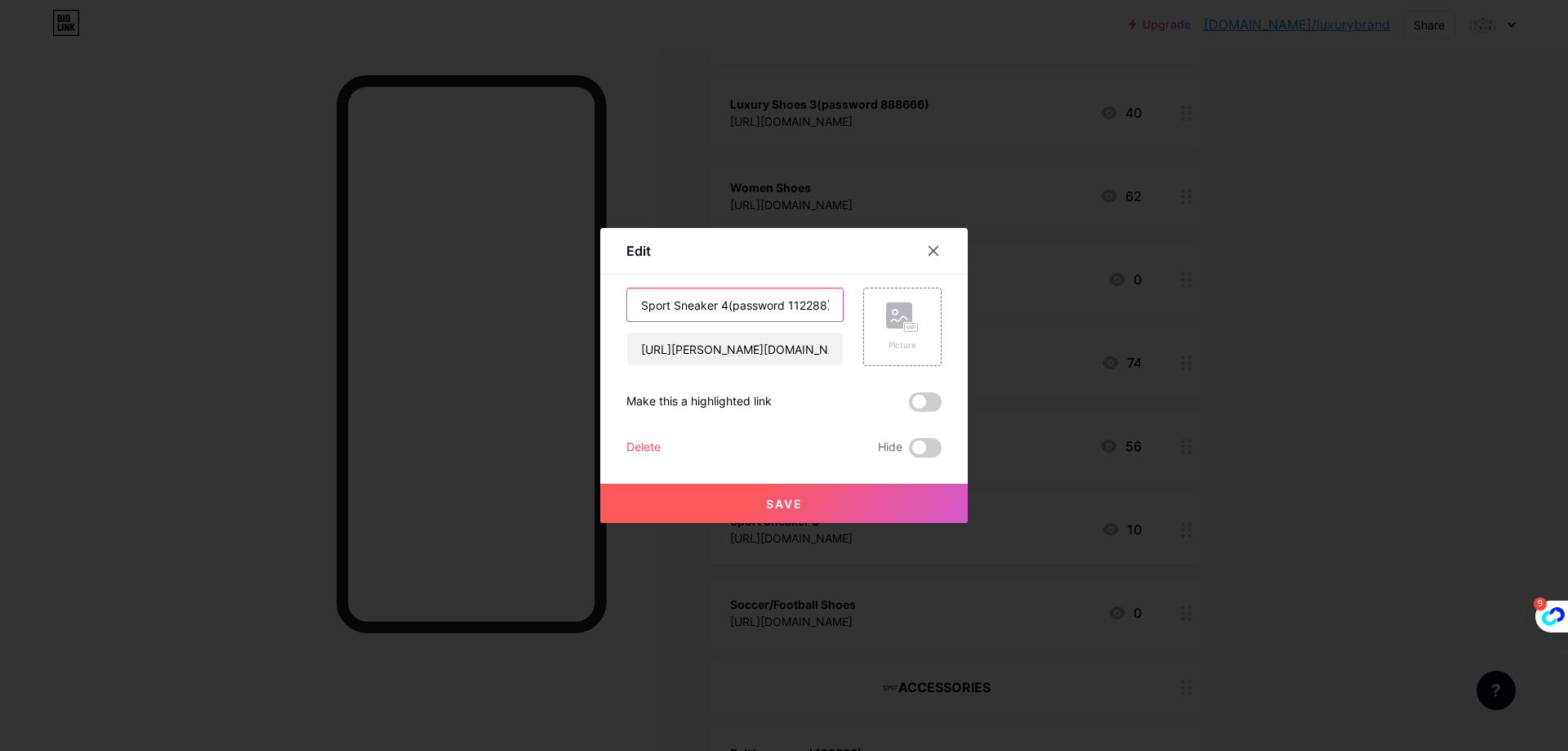
click at [727, 307] on input "Sport Sneaker 4(password 112288)" at bounding box center [736, 304] width 216 height 33
type input "Sport Sneaker 1(password 112288)"
click at [791, 511] on button "Save" at bounding box center [784, 503] width 367 height 40
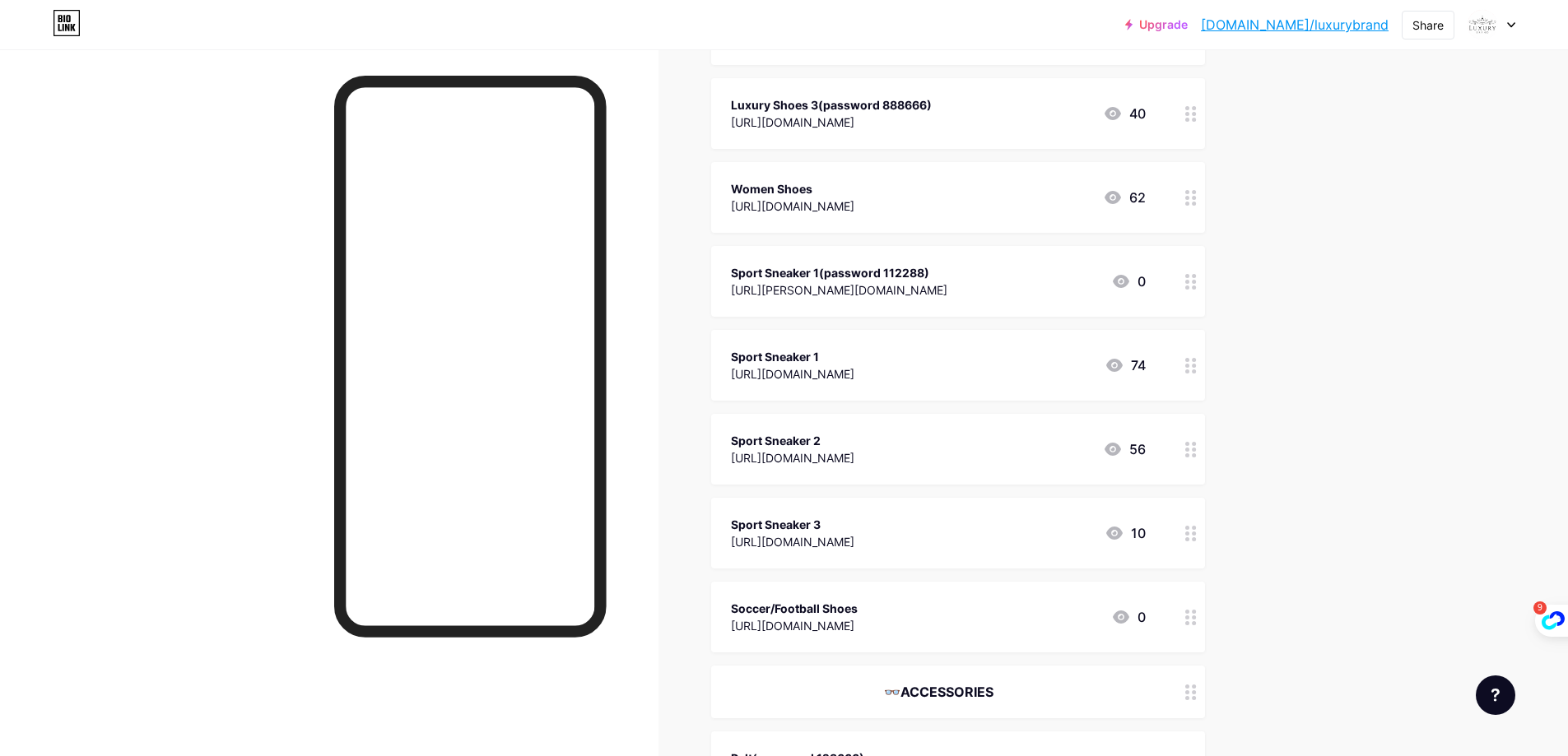
click at [822, 363] on div "Sport Sneaker 1" at bounding box center [792, 356] width 123 height 17
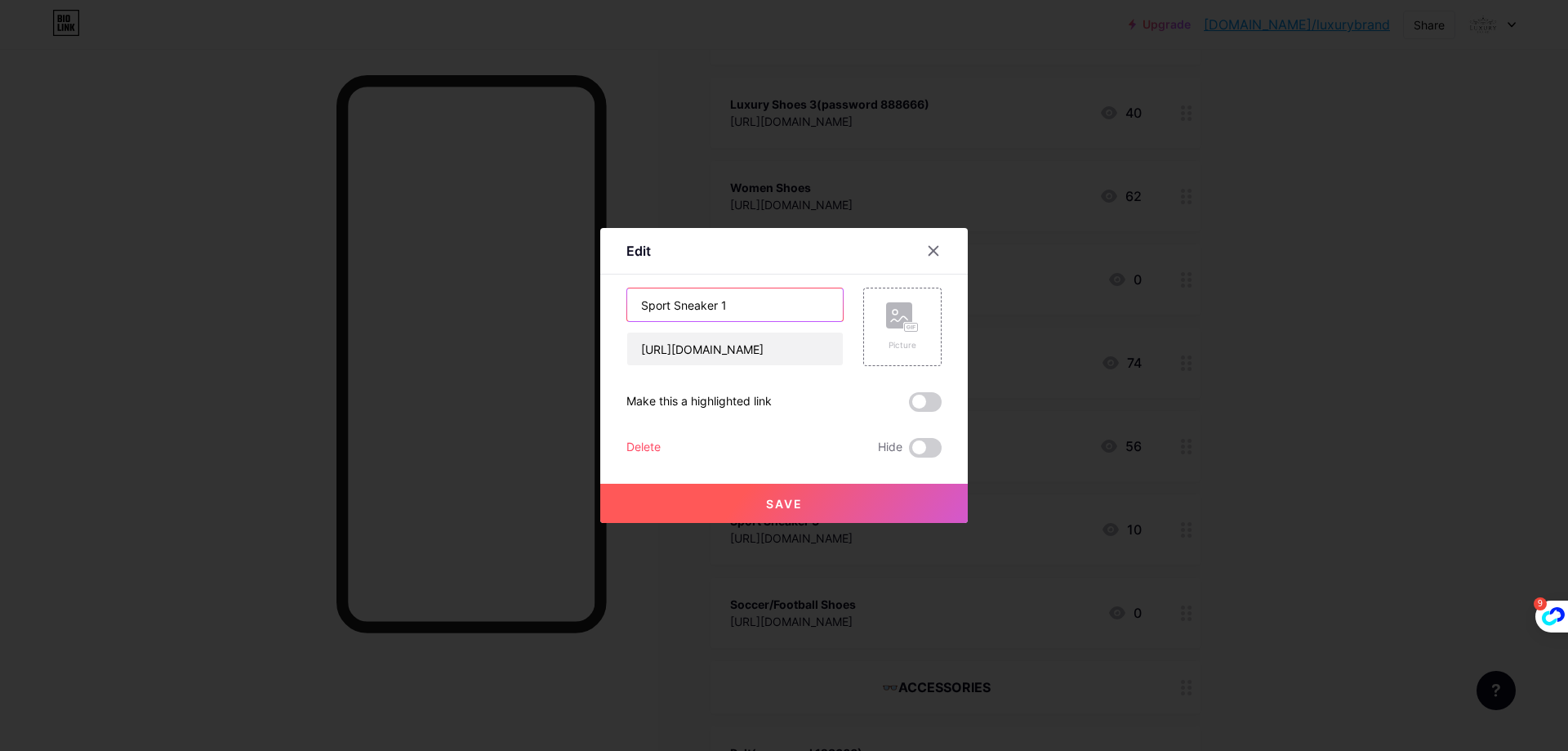
click at [763, 309] on input "Sport Sneaker 1" at bounding box center [736, 304] width 216 height 33
type input "Sport Sneaker 2"
click at [814, 496] on button "Save" at bounding box center [784, 503] width 367 height 40
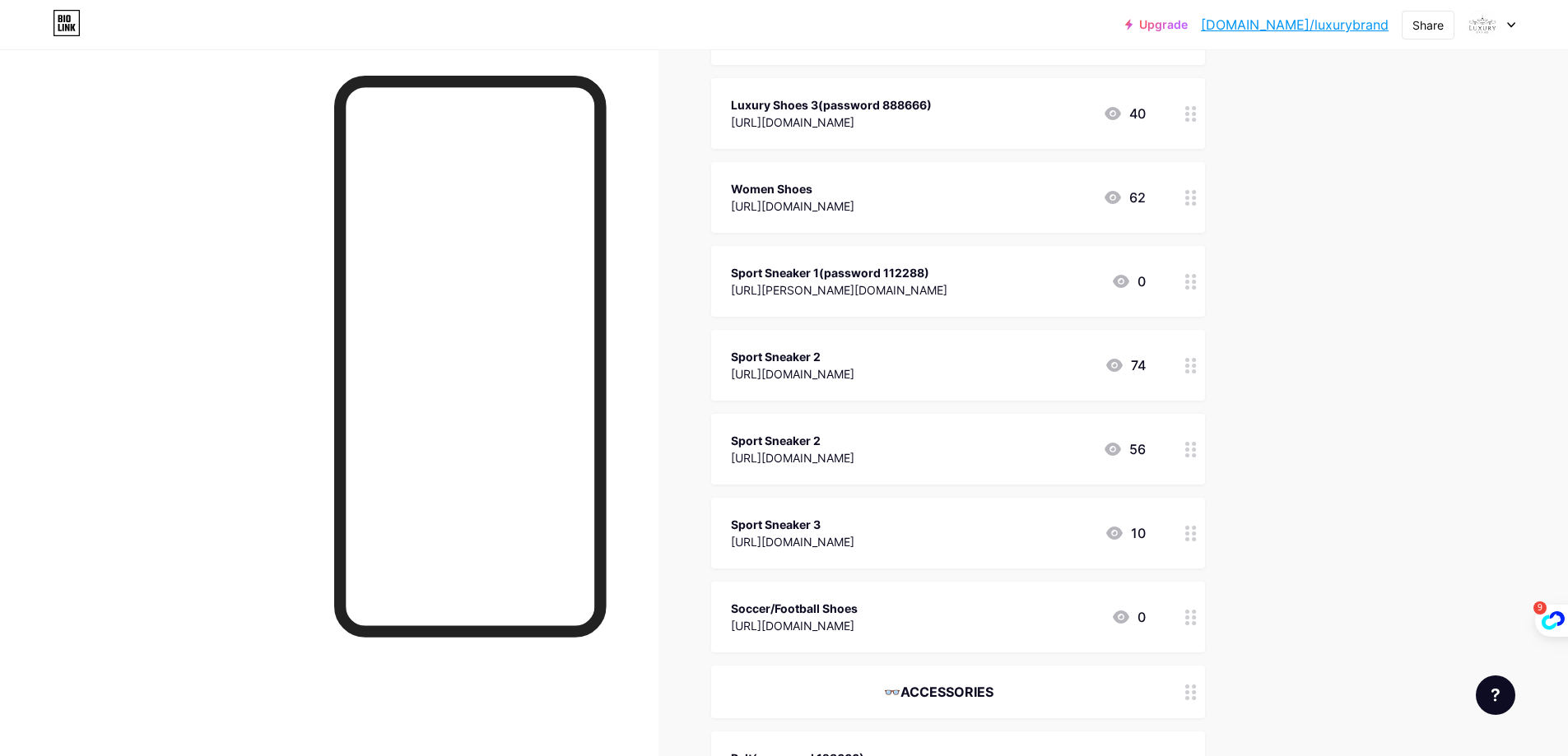
click at [852, 449] on div "https://ivgshoes88.x.yupoo.com/albums?tab=gallery" at bounding box center [792, 457] width 123 height 17
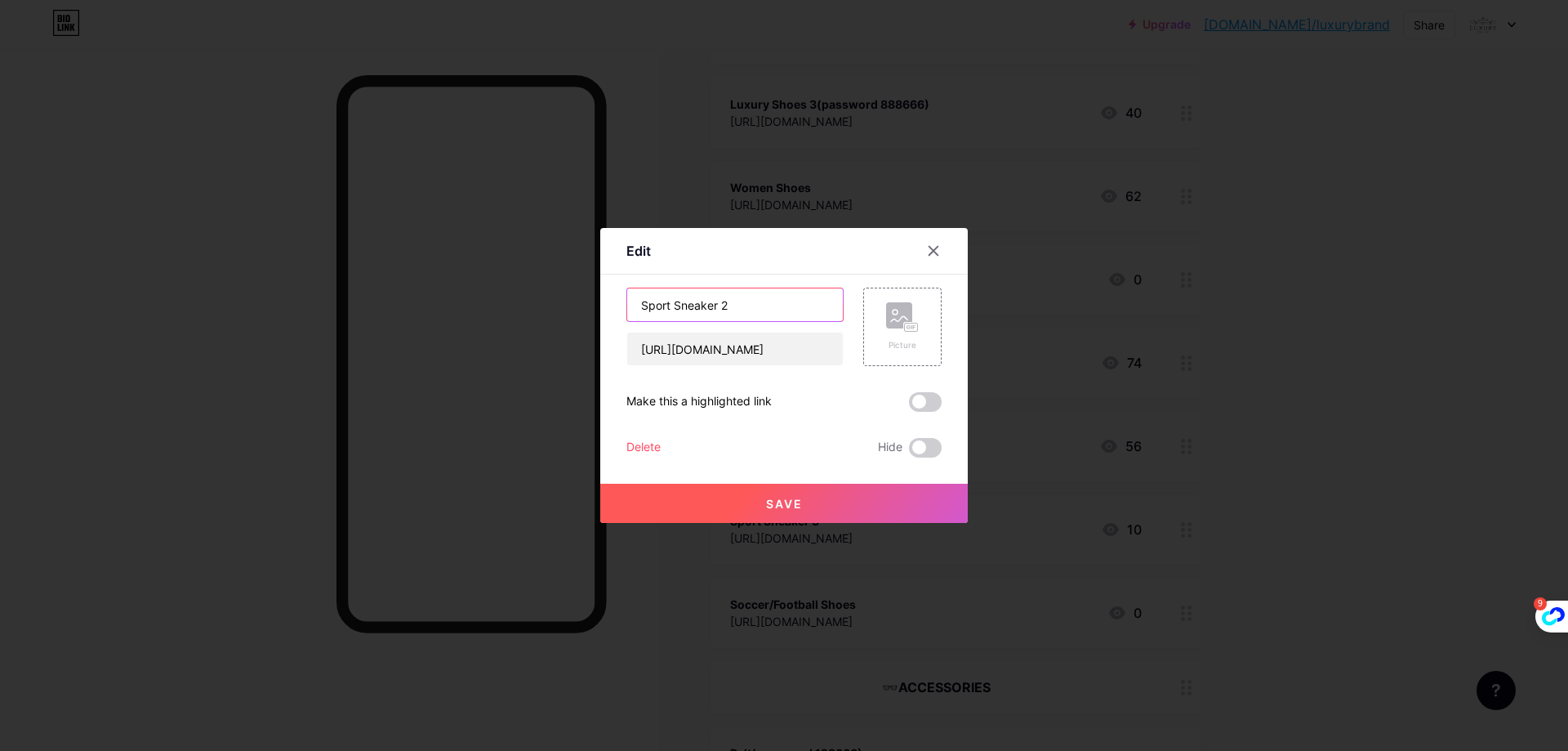
click at [747, 291] on input "Sport Sneaker 2" at bounding box center [736, 304] width 216 height 33
type input "Sport Sneaker 3"
click at [770, 505] on span "Save" at bounding box center [784, 503] width 37 height 13
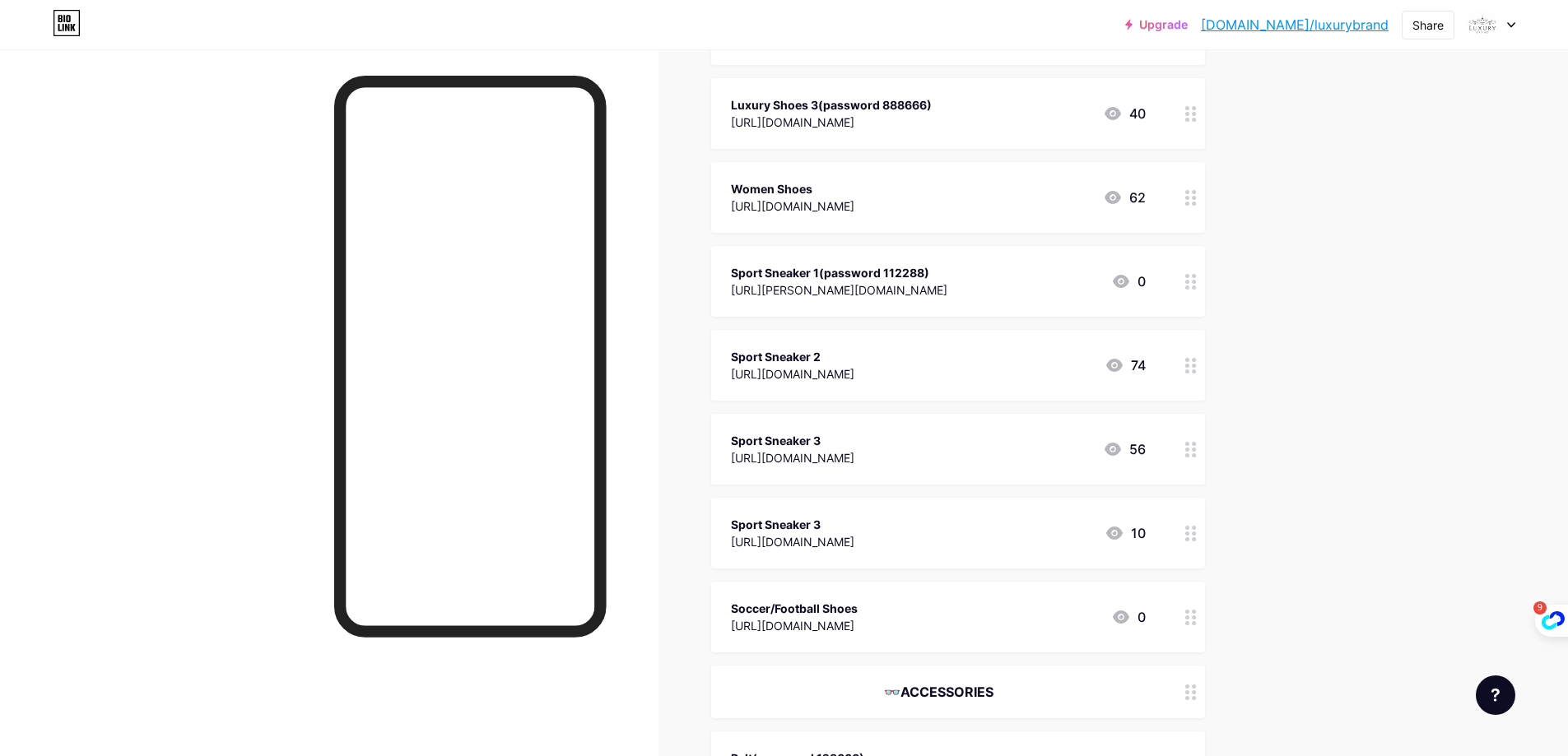
click at [843, 533] on div "https://yajianmy.x.yupoo.com/albums?tab=gallery" at bounding box center [792, 541] width 123 height 17
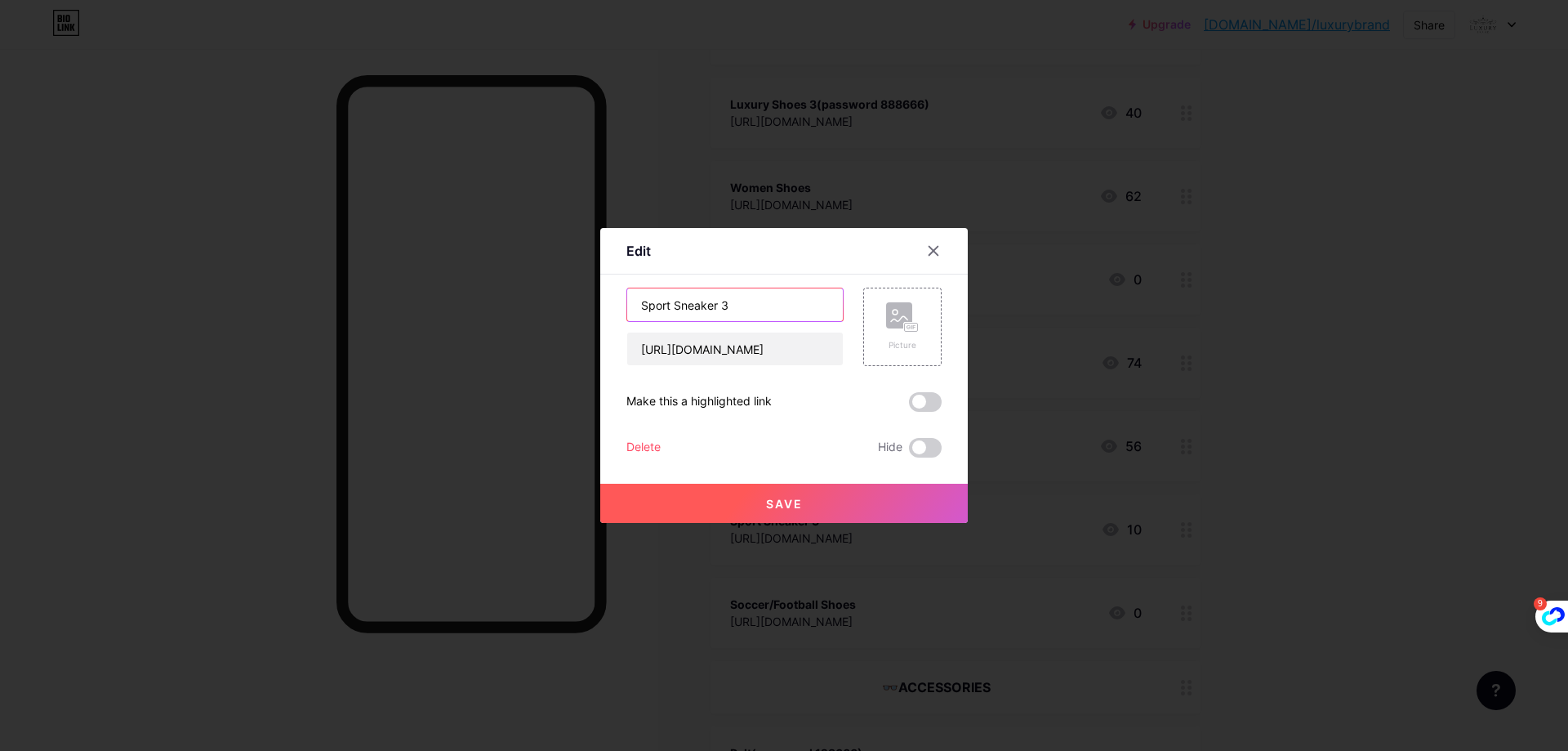
click at [775, 308] on input "Sport Sneaker 3" at bounding box center [736, 304] width 216 height 33
type input "Sport Sneaker 4"
click at [755, 489] on button "Save" at bounding box center [784, 503] width 367 height 40
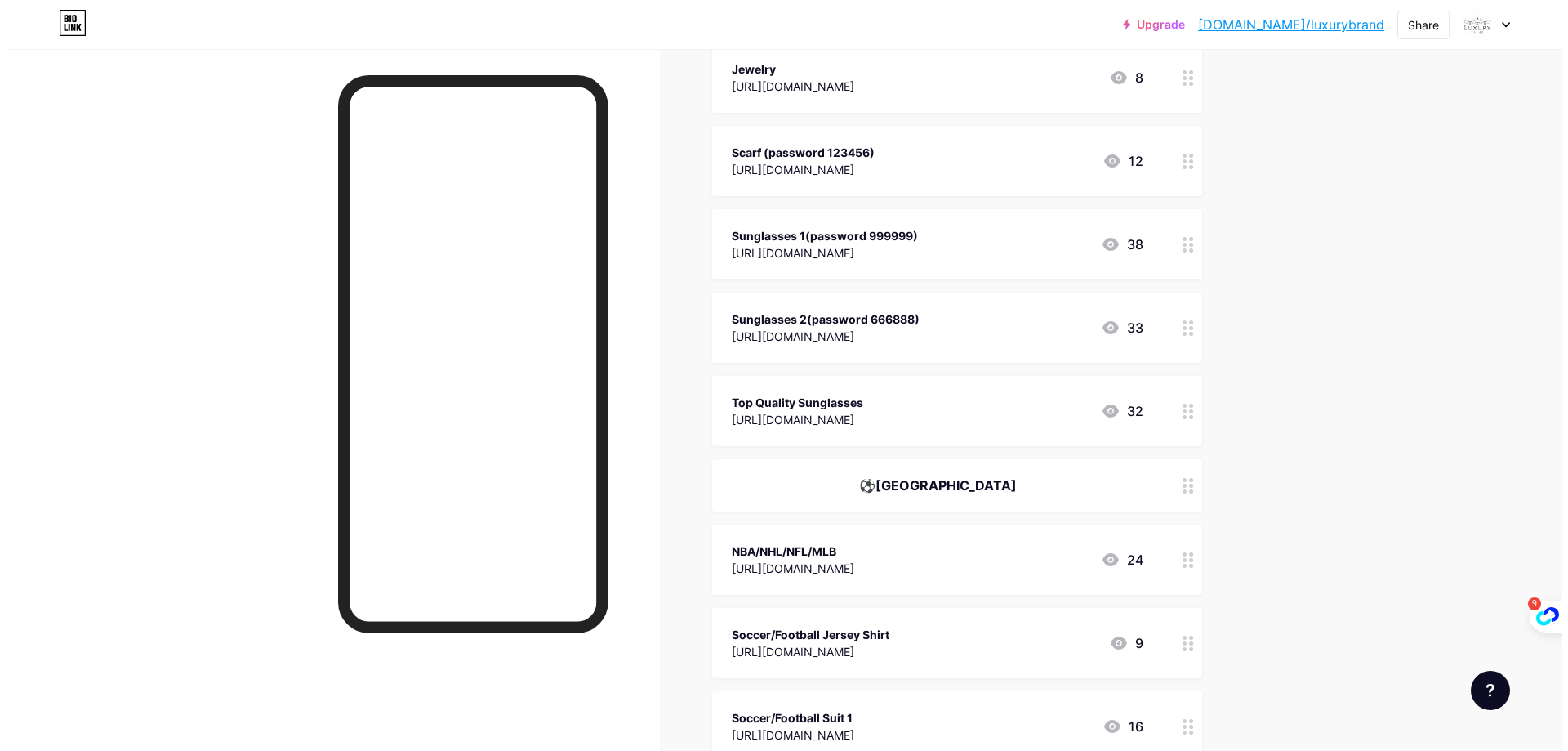
scroll to position [3713, 0]
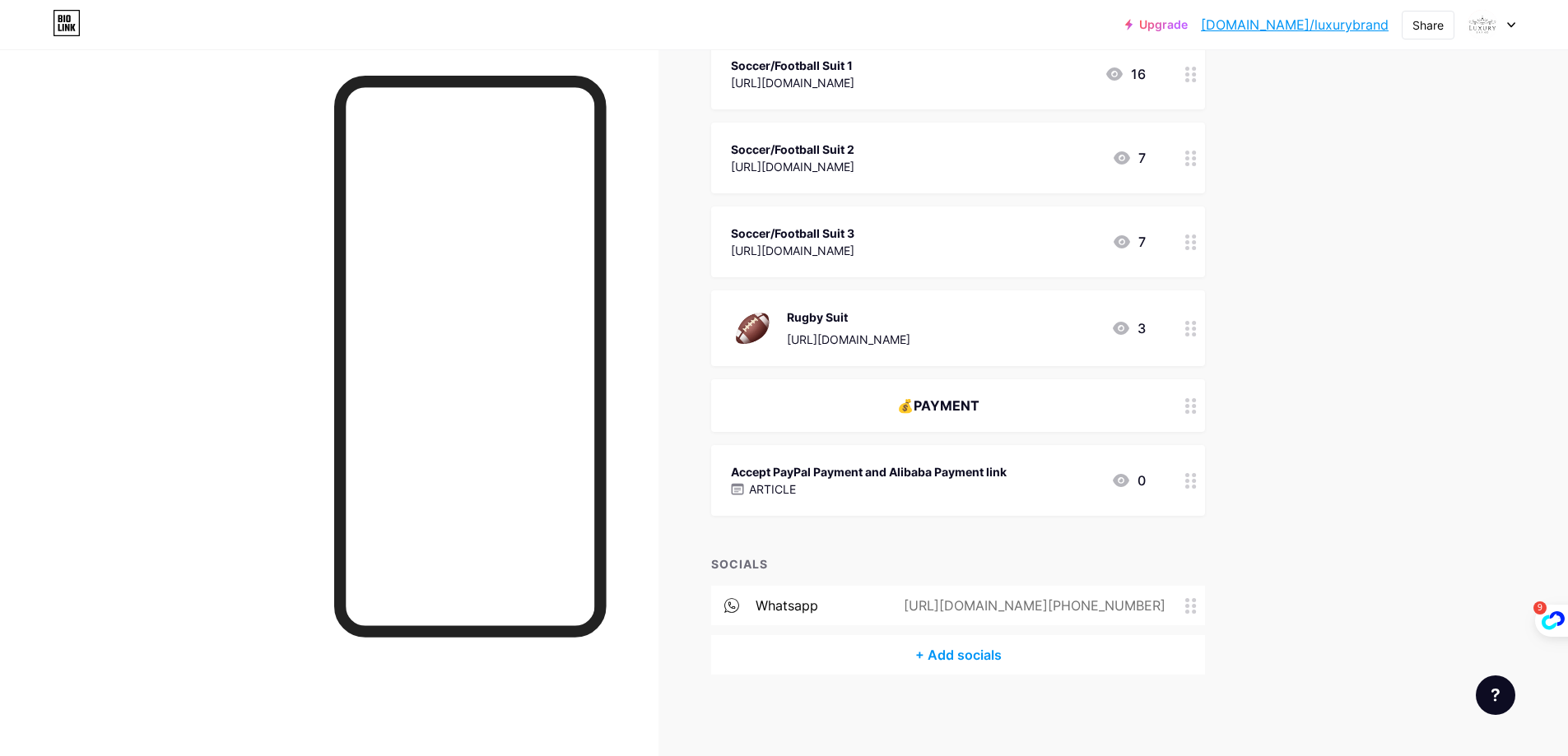
click at [935, 650] on div "+ Add socials" at bounding box center [958, 654] width 494 height 40
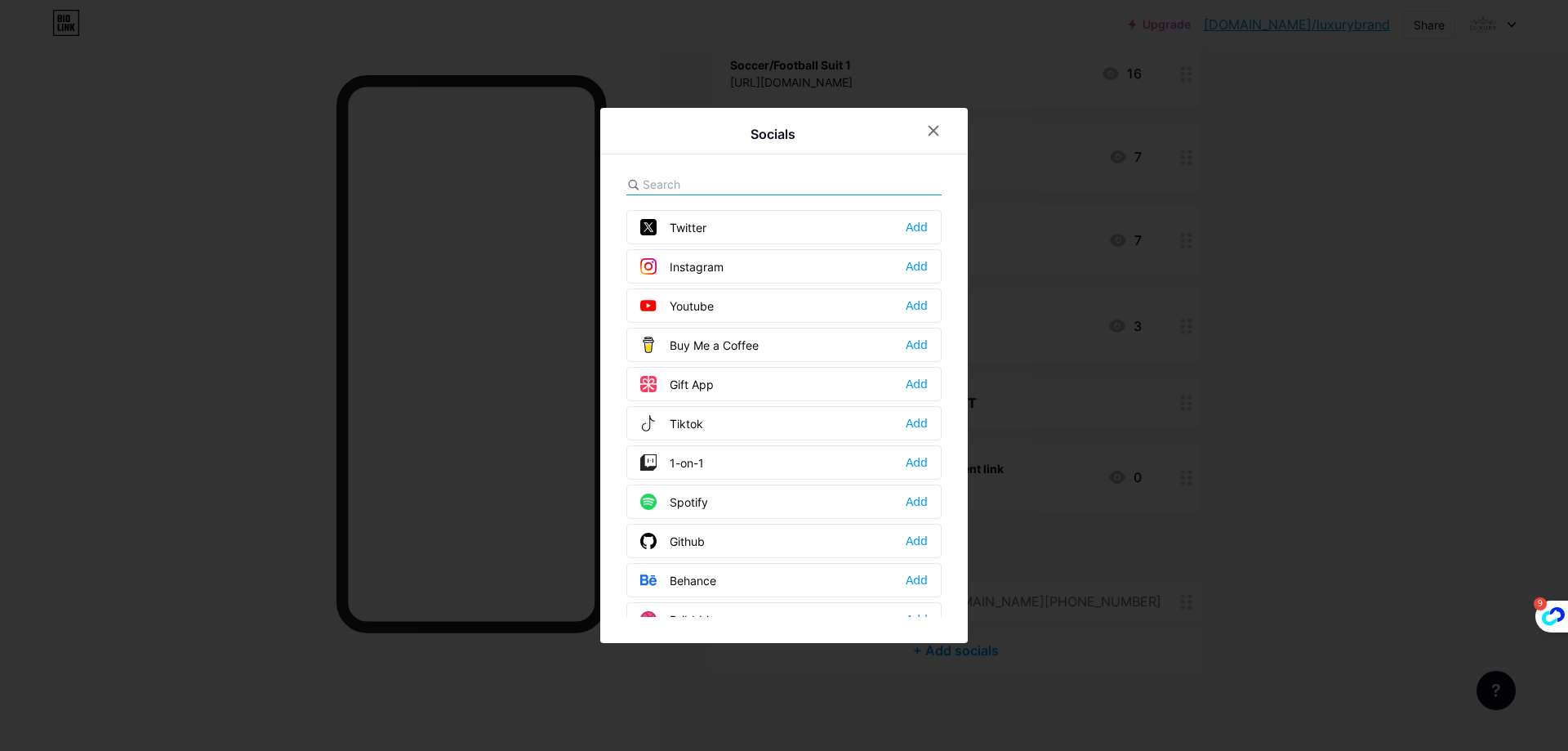
scroll to position [0, 0]
click at [914, 421] on div "Add" at bounding box center [917, 421] width 22 height 16
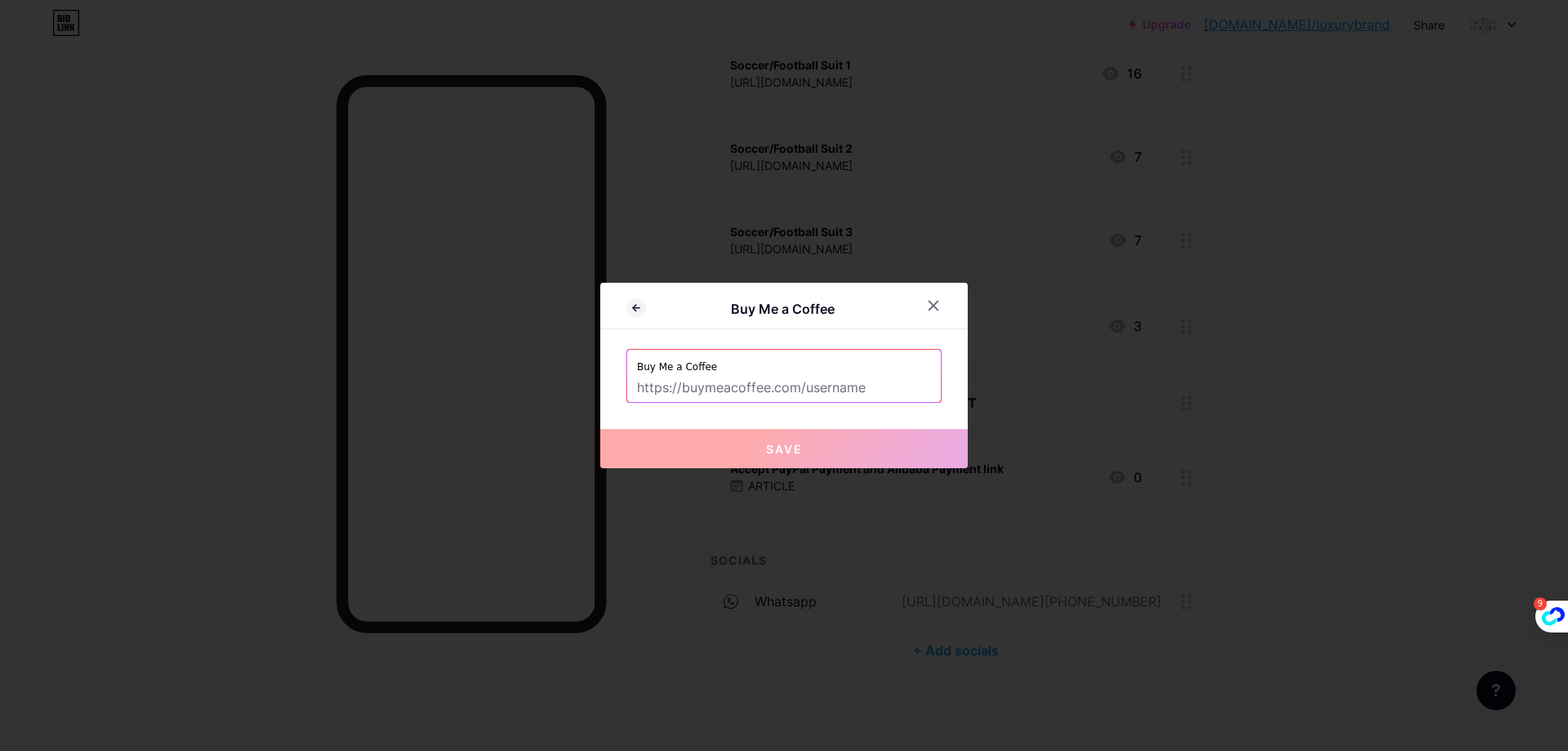
drag, startPoint x: 763, startPoint y: 389, endPoint x: 772, endPoint y: 387, distance: 9.2
click at [763, 389] on input "text" at bounding box center [784, 388] width 294 height 28
click at [940, 302] on div at bounding box center [934, 305] width 29 height 30
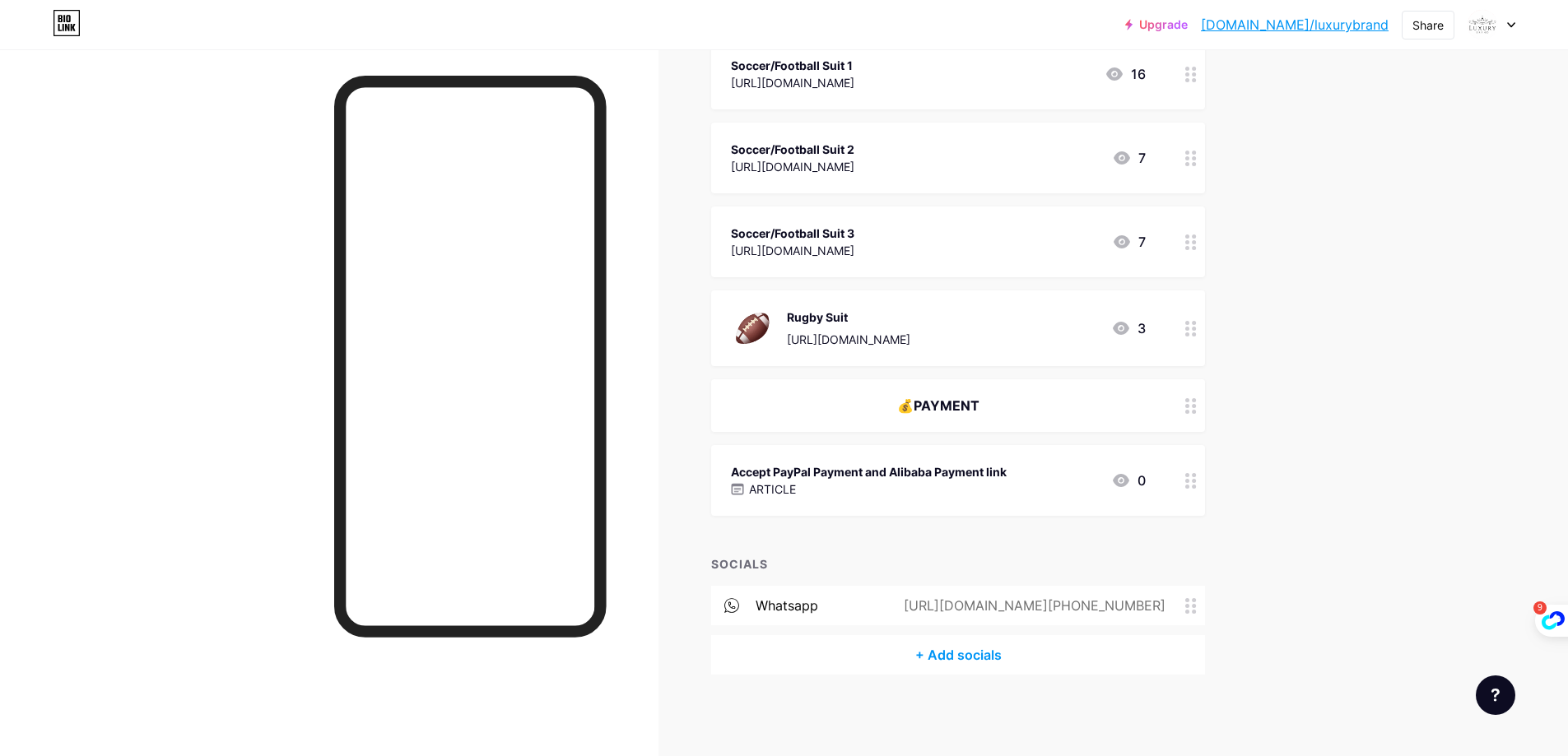
click at [962, 654] on div "+ Add socials" at bounding box center [958, 654] width 494 height 40
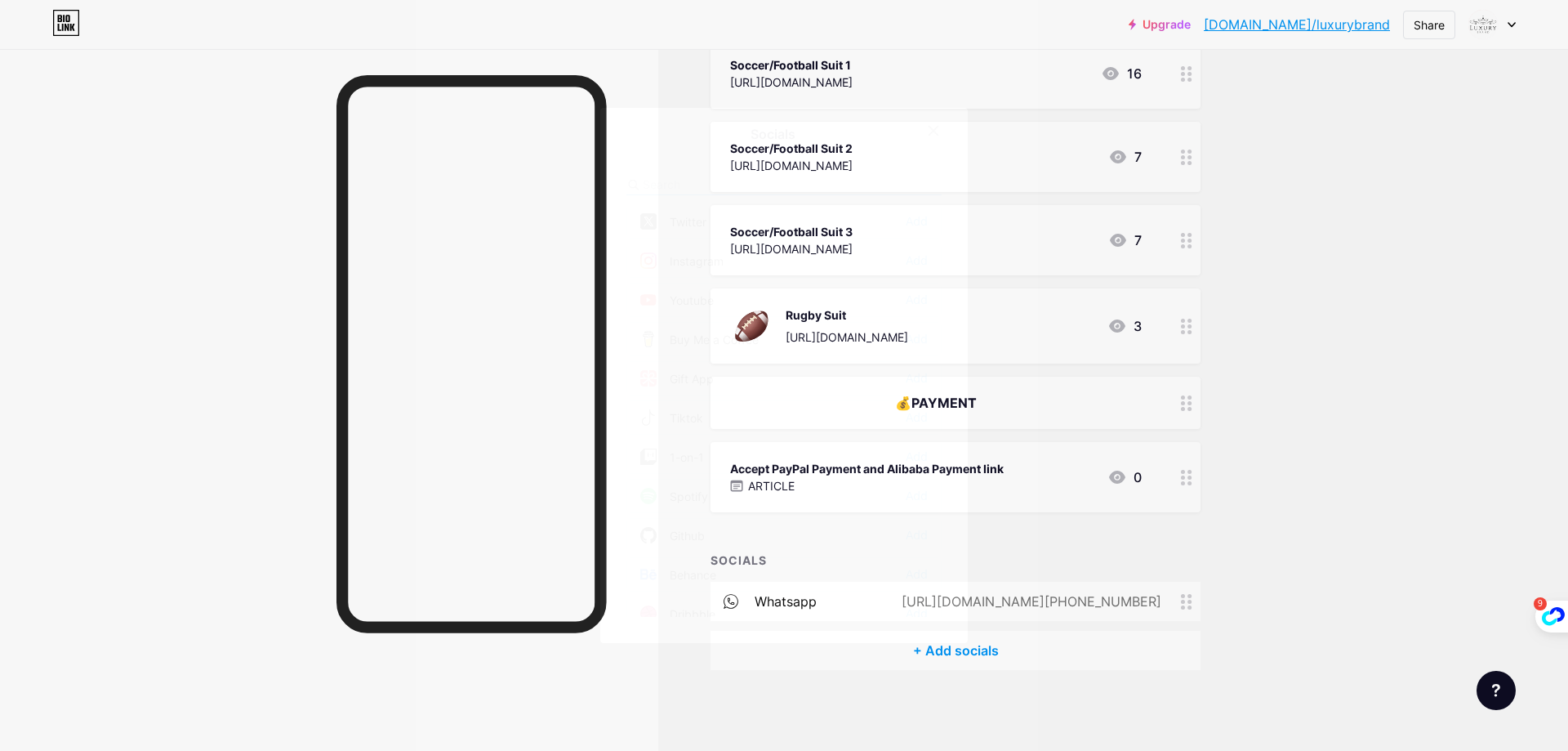
scroll to position [82, 0]
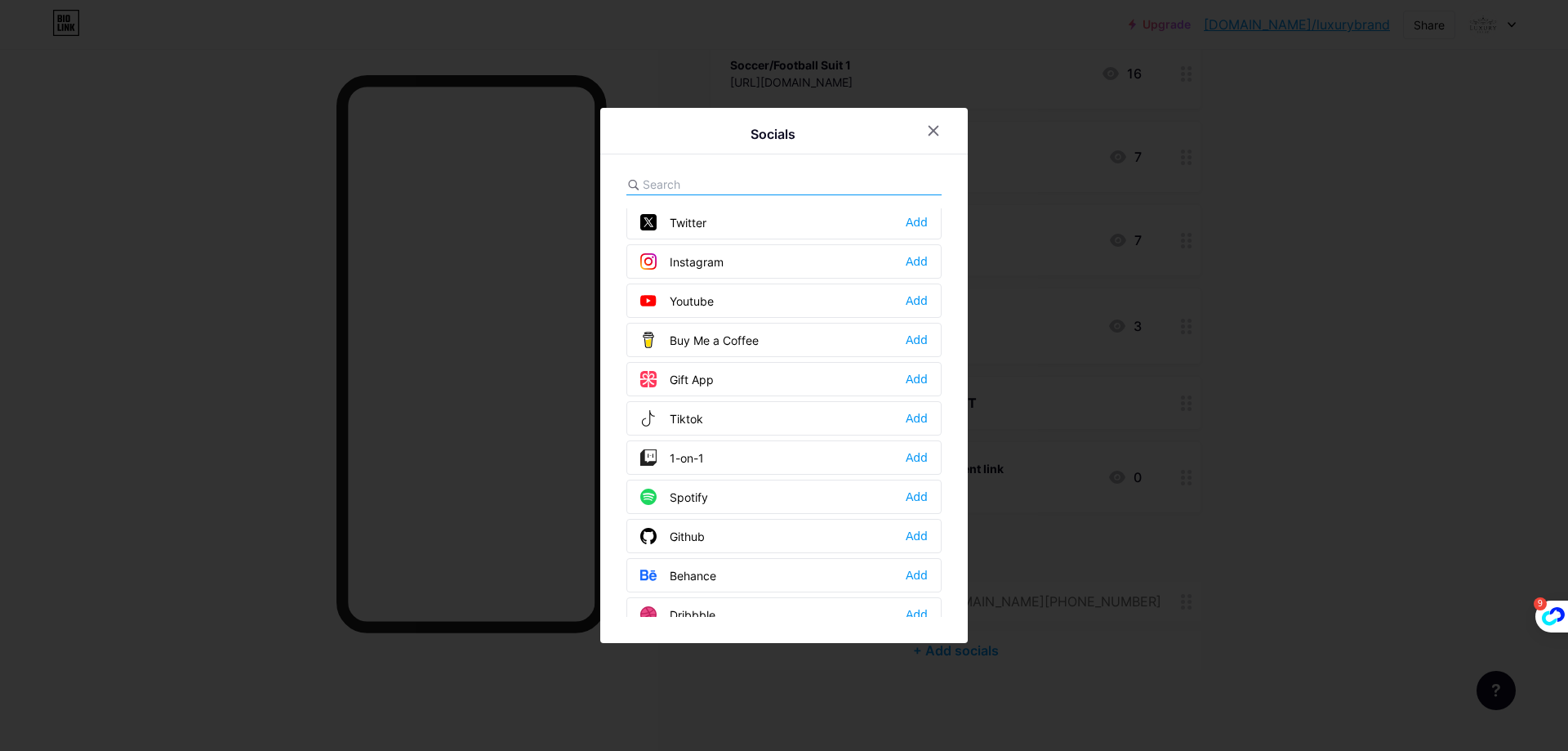
drag, startPoint x: 780, startPoint y: 347, endPoint x: 665, endPoint y: 335, distance: 115.6
click at [665, 335] on div "Buy Me a Coffee Add" at bounding box center [784, 340] width 315 height 35
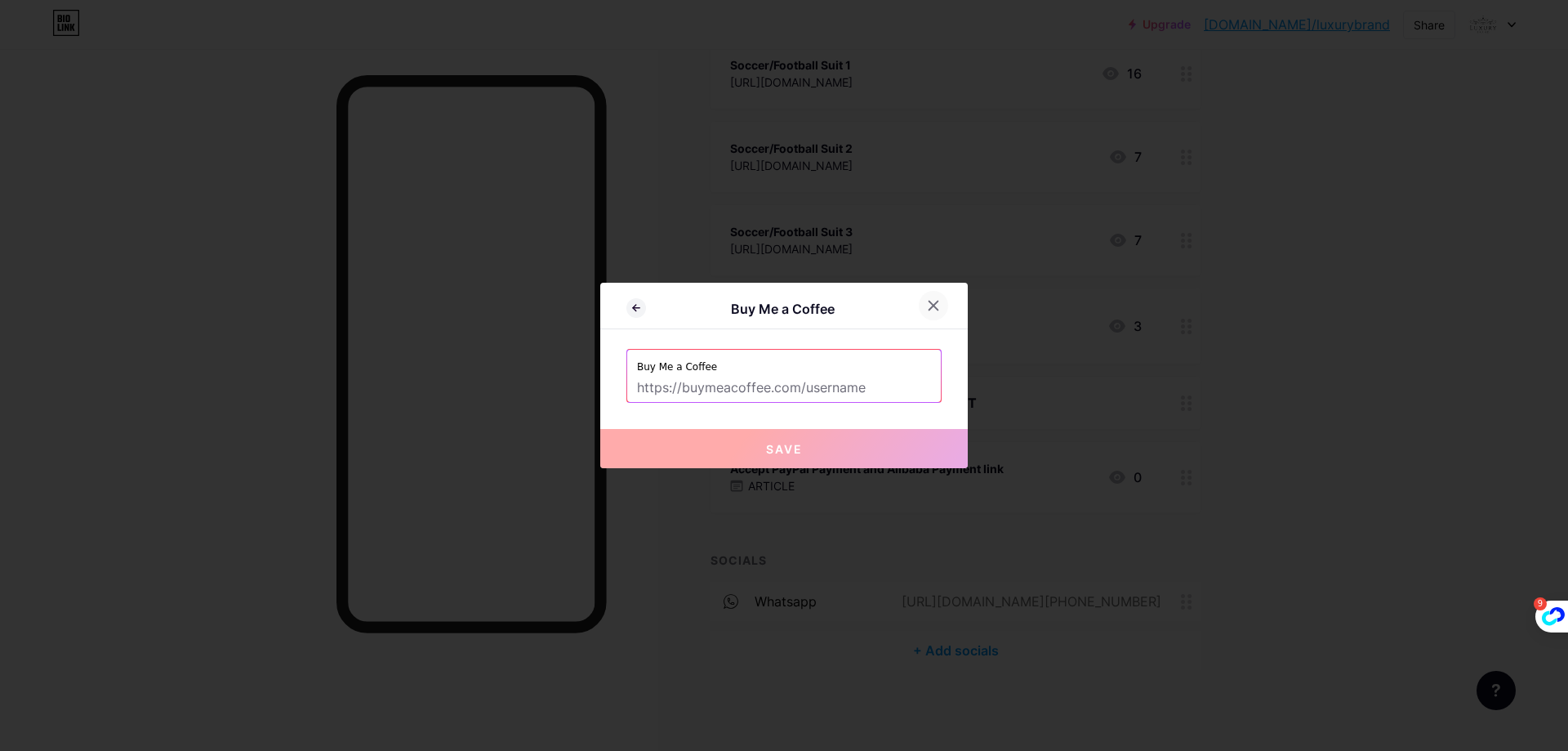
click at [939, 303] on icon at bounding box center [934, 306] width 13 height 13
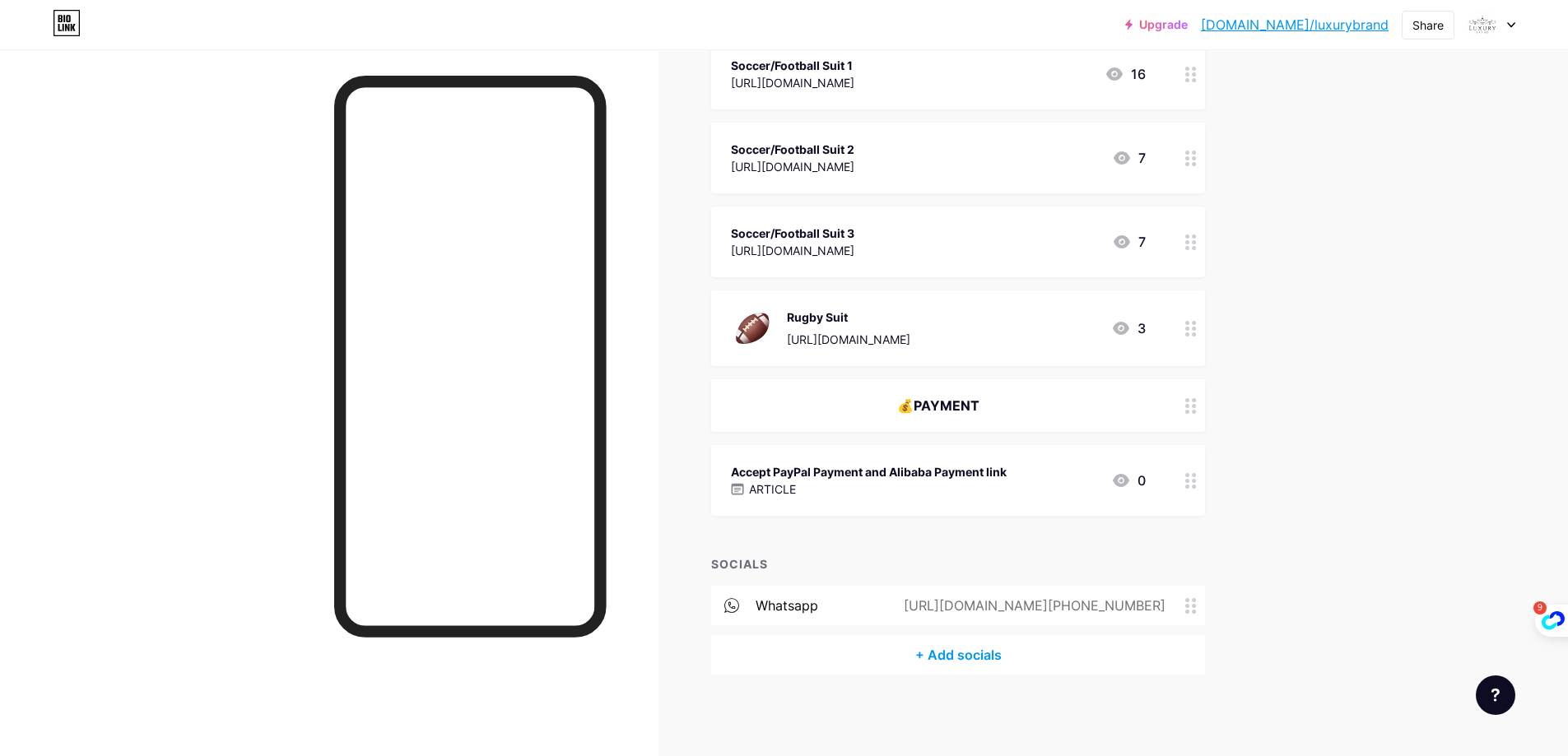
click at [929, 651] on div "+ Add socials" at bounding box center [958, 654] width 494 height 40
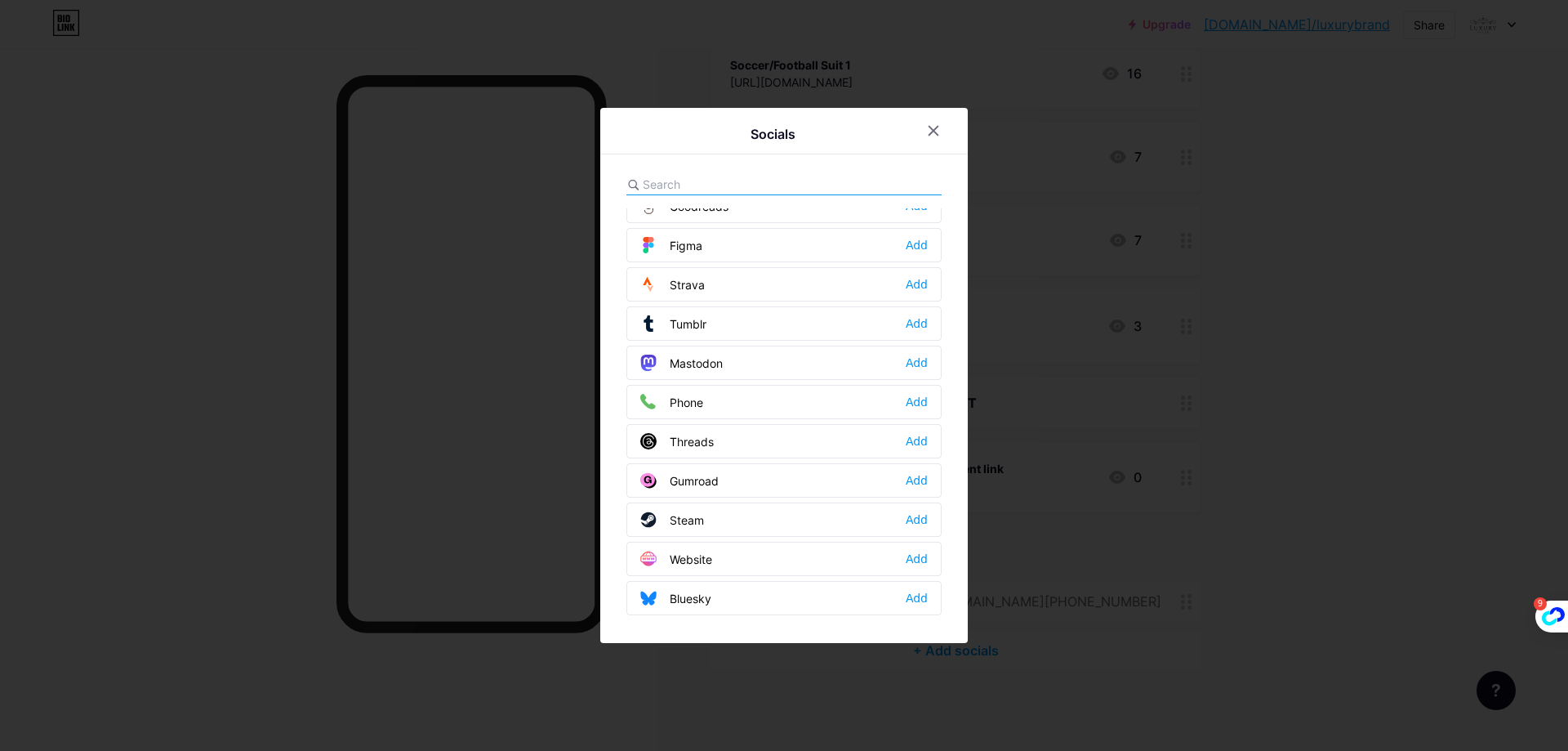
scroll to position [1474, 0]
click at [761, 679] on div at bounding box center [784, 375] width 1568 height 751
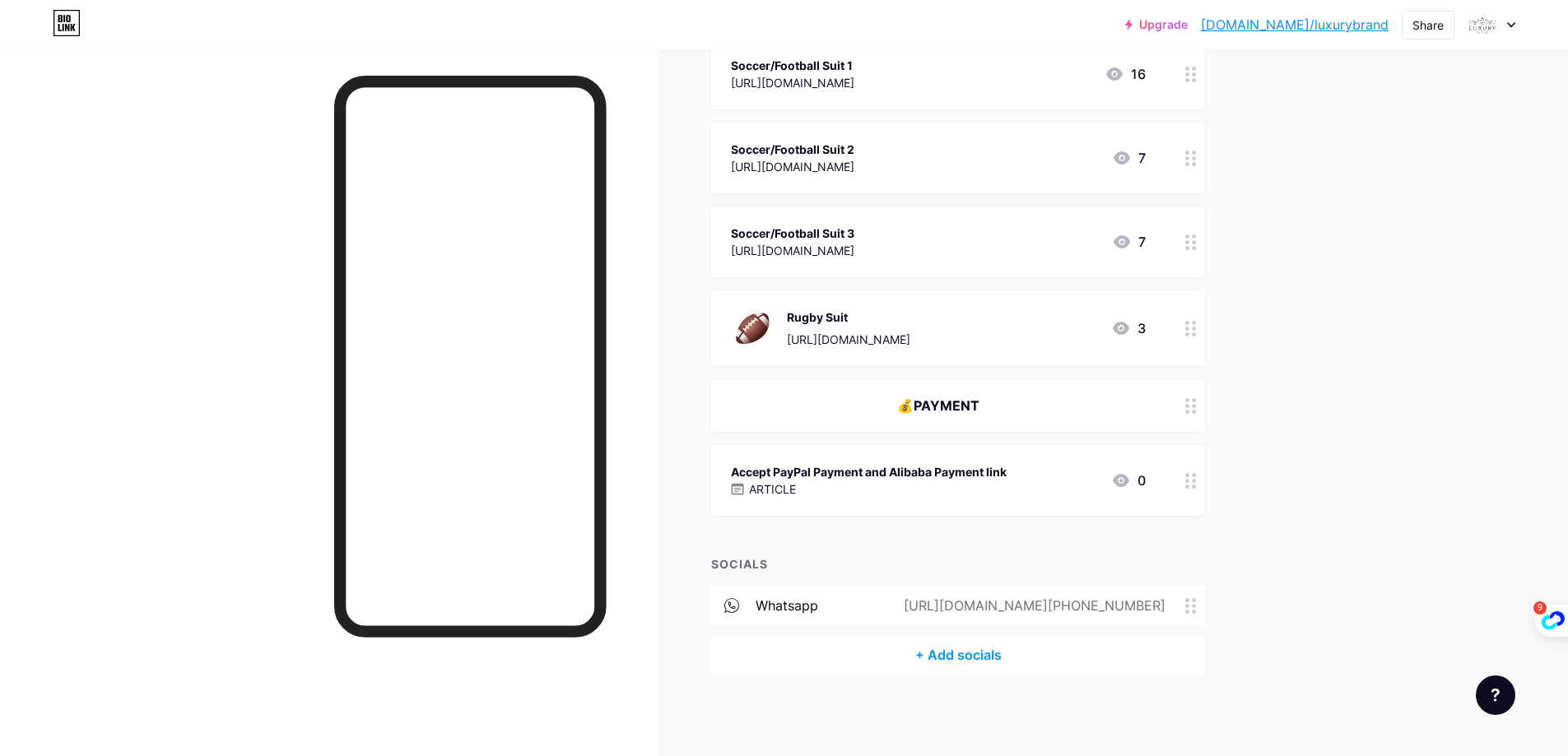
click at [963, 658] on div "+ Add socials" at bounding box center [958, 654] width 494 height 40
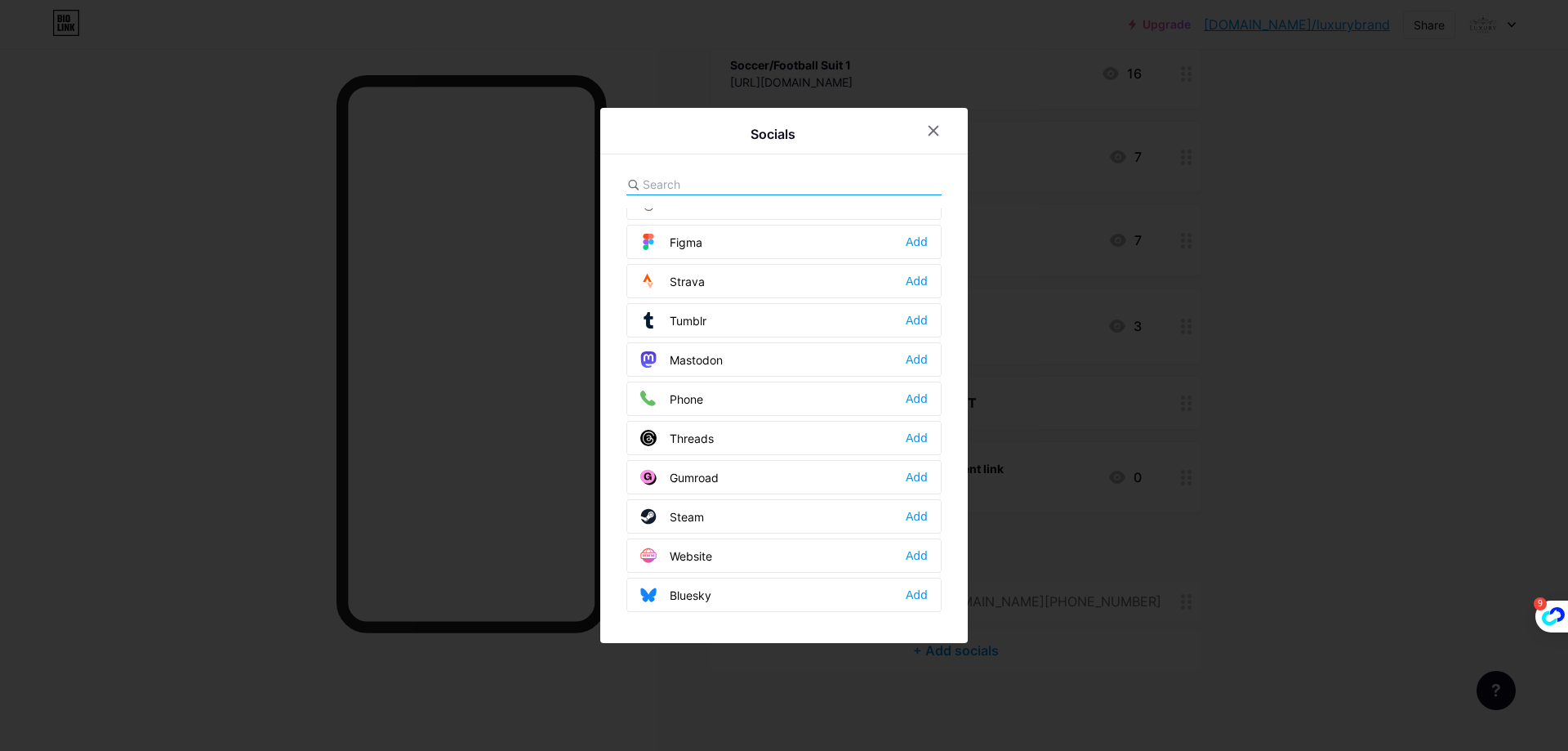
click at [725, 555] on div "Website Add" at bounding box center [784, 555] width 315 height 35
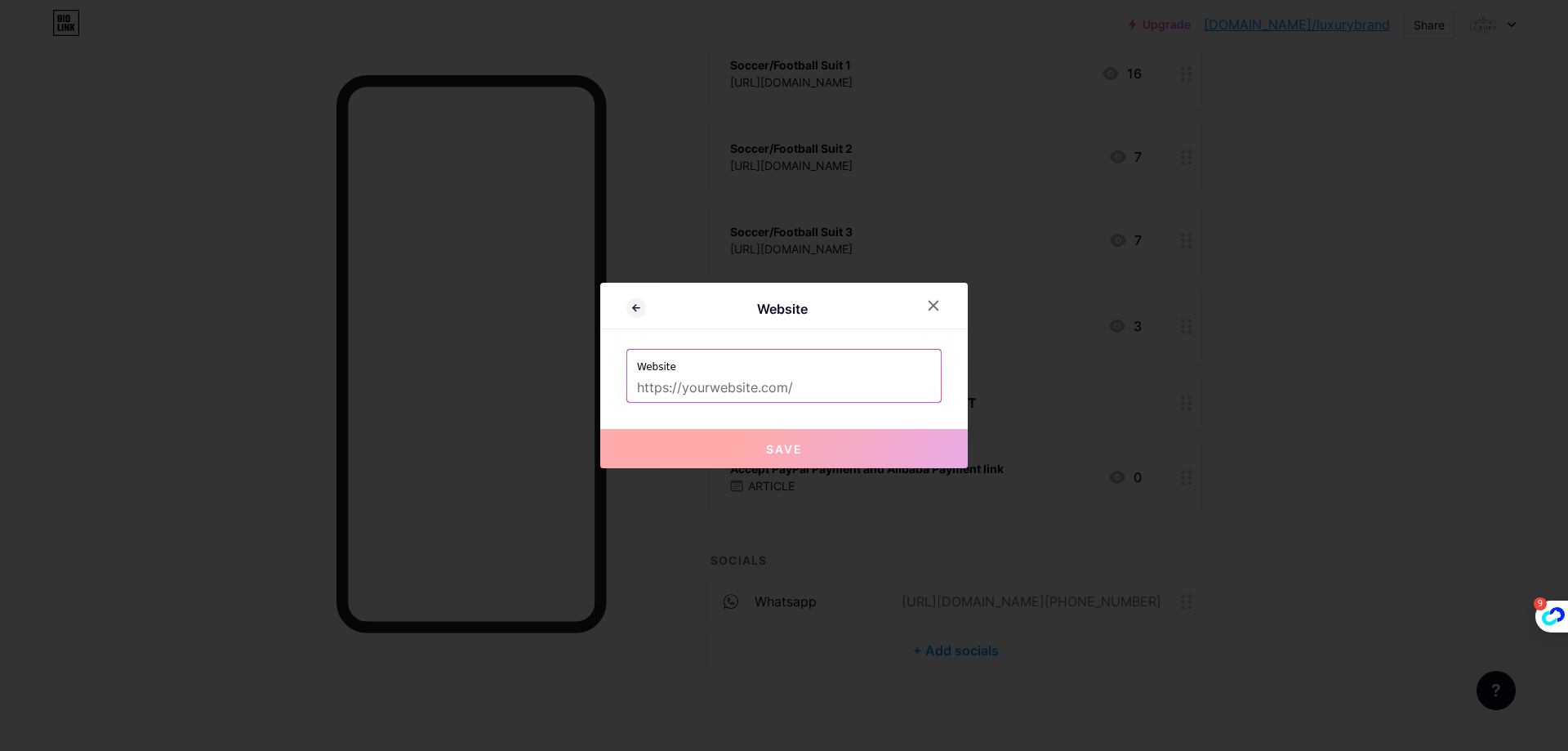
drag, startPoint x: 763, startPoint y: 385, endPoint x: 773, endPoint y: 388, distance: 10.4
click at [763, 385] on input "text" at bounding box center [784, 388] width 294 height 28
click at [936, 300] on icon at bounding box center [934, 306] width 13 height 13
